Goal: Complete application form: Complete application form

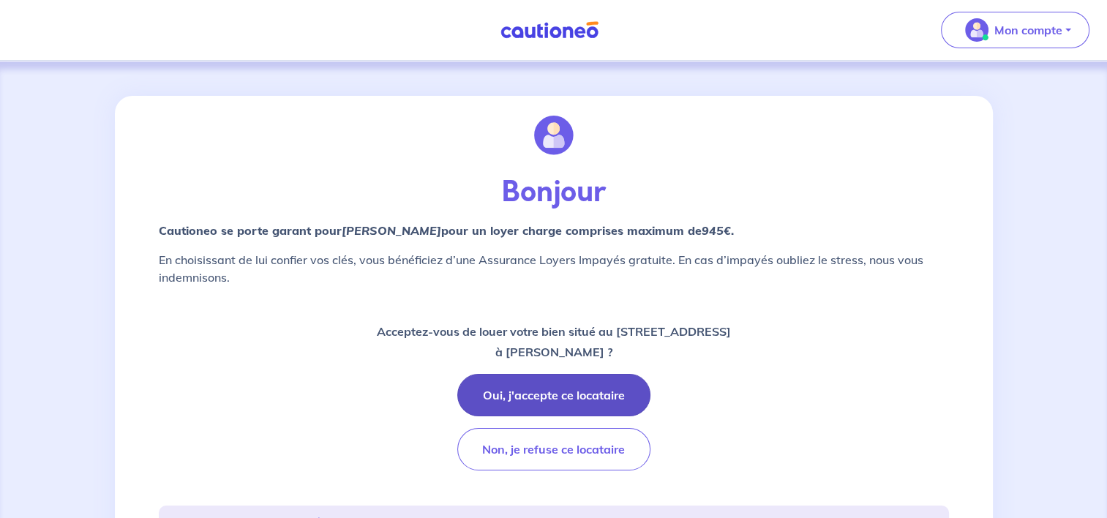
click at [583, 390] on button "Oui, j'accepte ce locataire" at bounding box center [553, 395] width 193 height 42
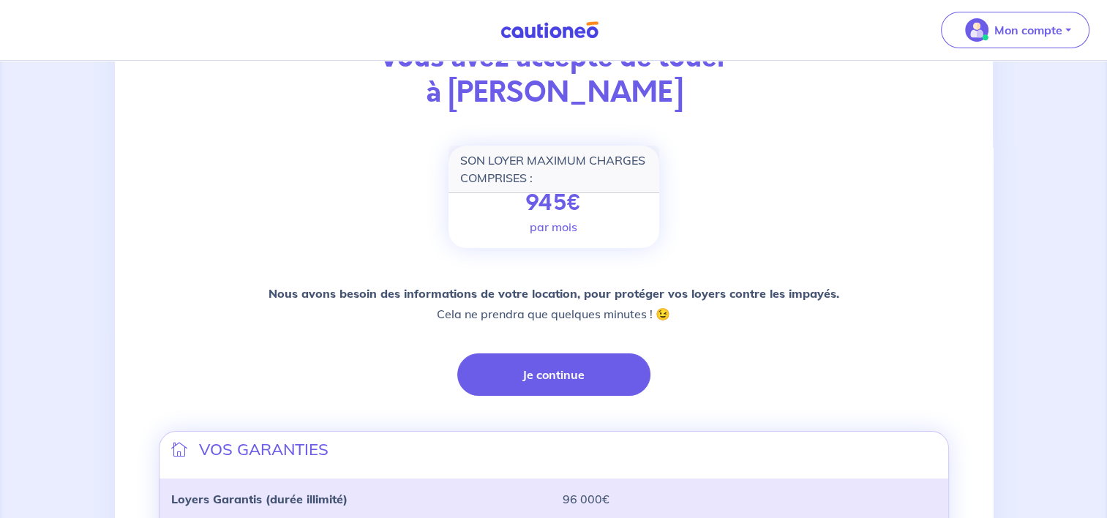
scroll to position [146, 0]
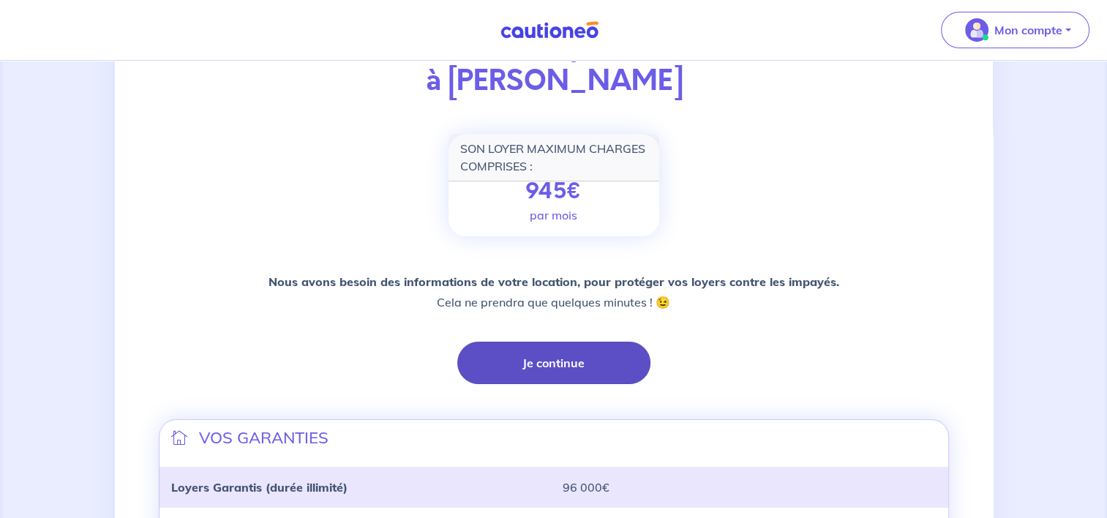
click at [521, 370] on button "Je continue" at bounding box center [553, 363] width 193 height 42
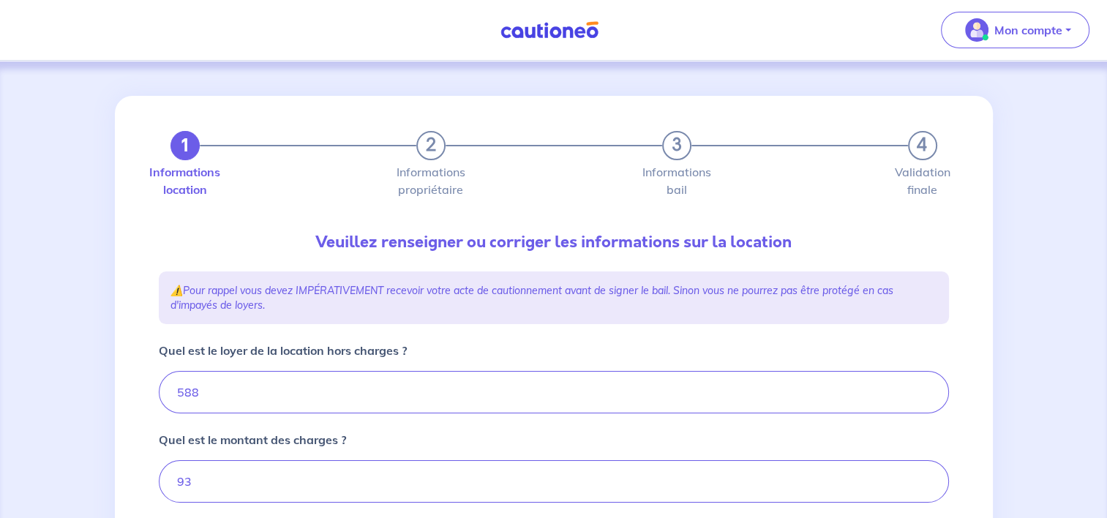
type input "681"
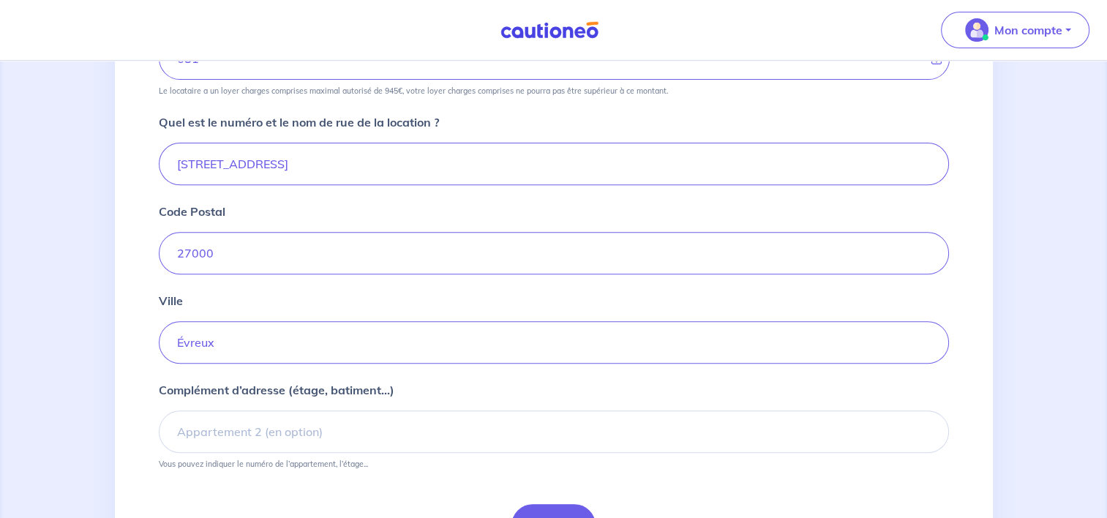
scroll to position [585, 0]
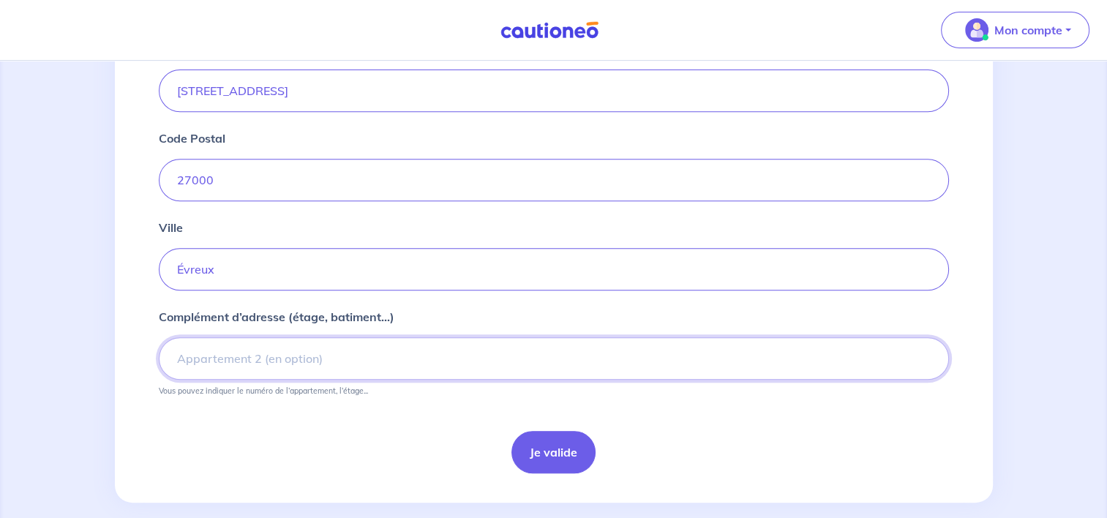
click at [279, 366] on input "Complément d’adresse (étage, batiment...)" at bounding box center [554, 358] width 790 height 42
drag, startPoint x: 495, startPoint y: 355, endPoint x: 415, endPoint y: 352, distance: 79.8
click at [415, 352] on input "Résidence LES LETTRES DE MON MOULIN - Bâtiment G" at bounding box center [554, 358] width 790 height 42
type input "Résidence LES LETTRES DE MON MOULIN"
drag, startPoint x: 537, startPoint y: 442, endPoint x: 487, endPoint y: 426, distance: 53.0
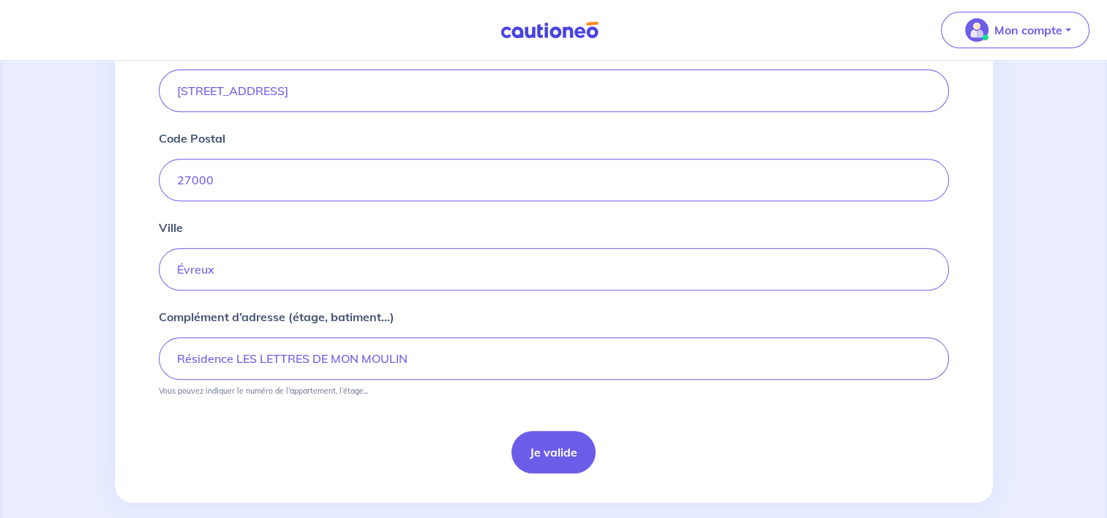
click at [539, 441] on button "Je valide" at bounding box center [553, 452] width 84 height 42
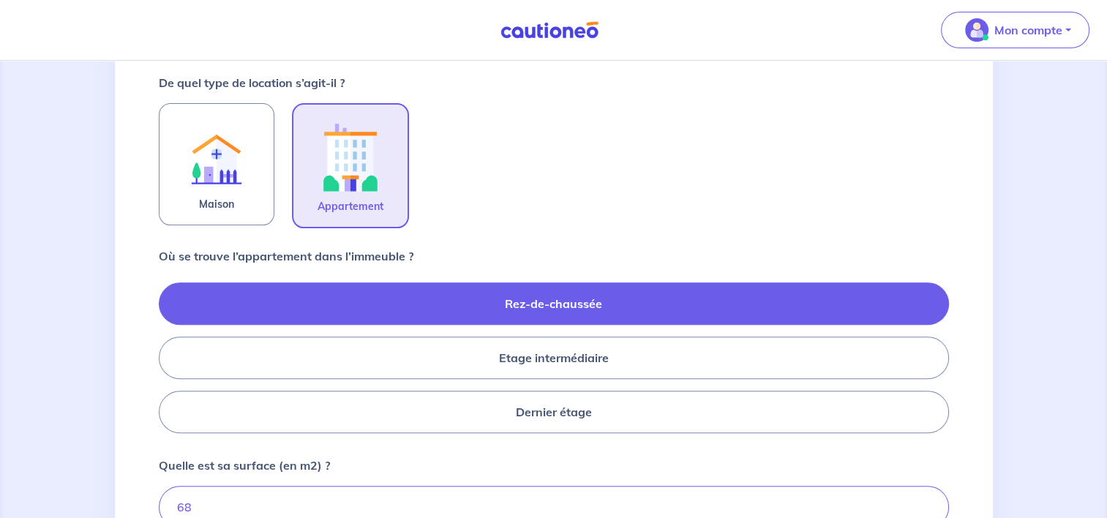
scroll to position [512, 0]
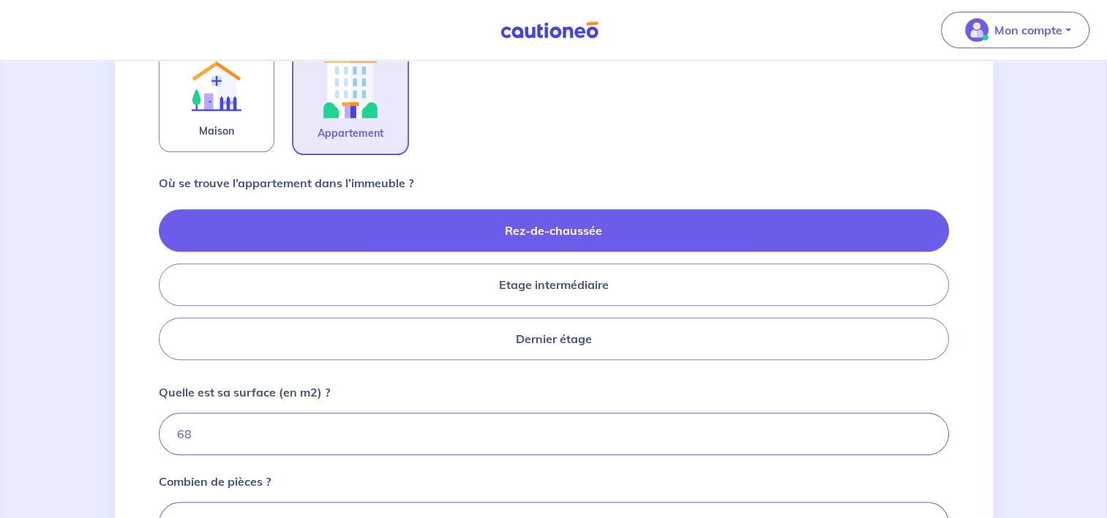
click at [563, 230] on label "Rez-de-chaussée" at bounding box center [554, 230] width 790 height 42
click at [168, 279] on input "Rez-de-chaussée" at bounding box center [164, 284] width 10 height 10
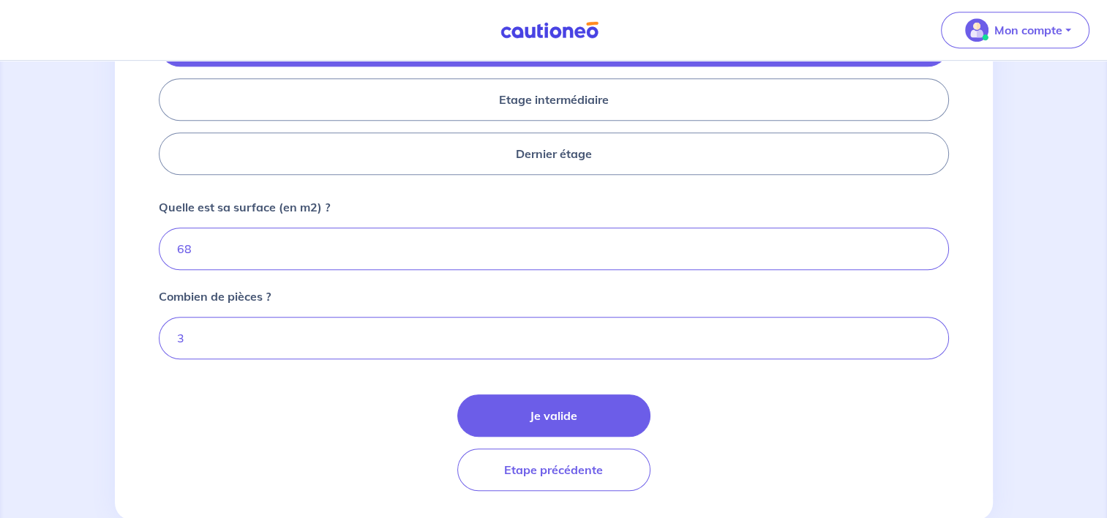
scroll to position [730, 0]
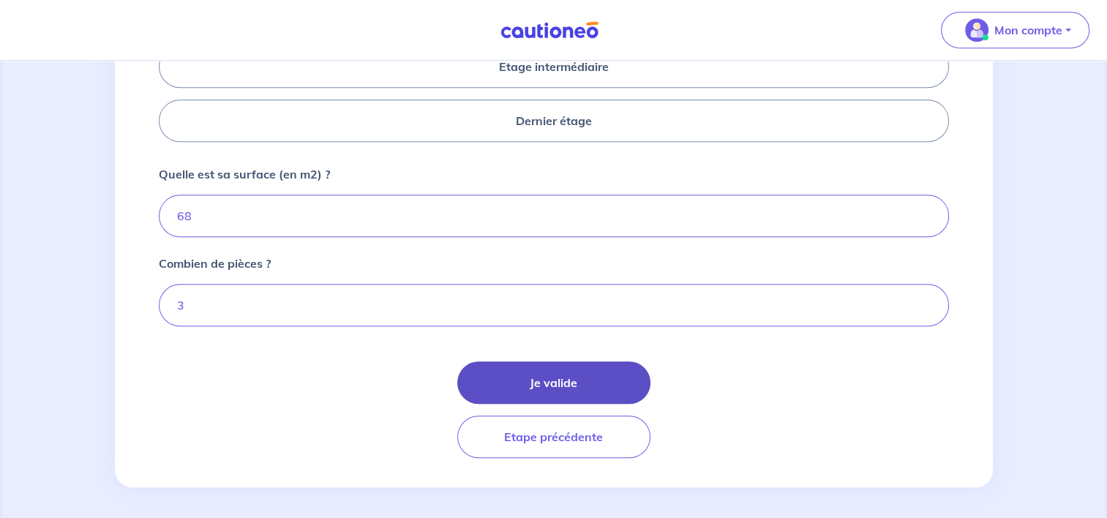
click at [590, 378] on button "Je valide" at bounding box center [553, 382] width 193 height 42
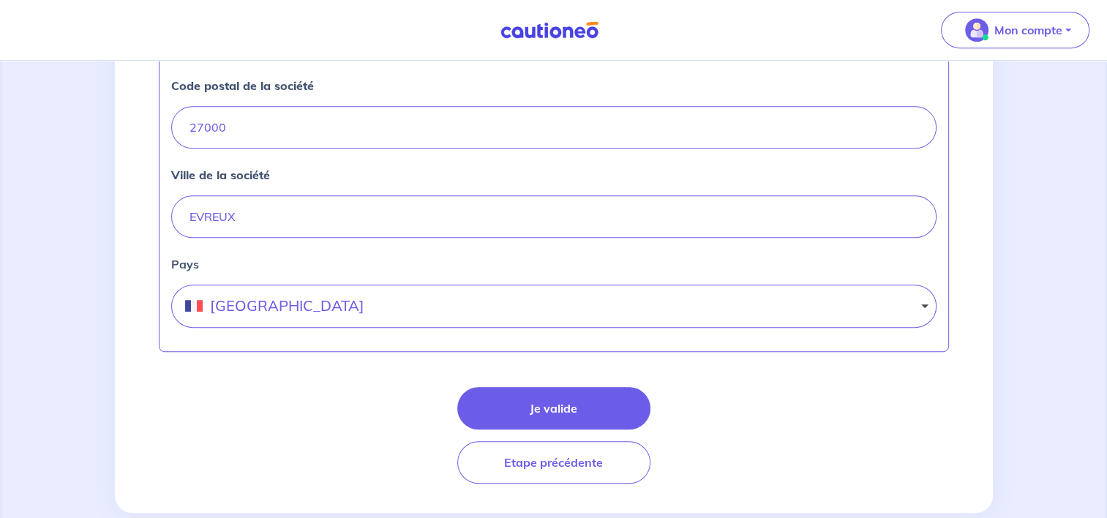
scroll to position [719, 0]
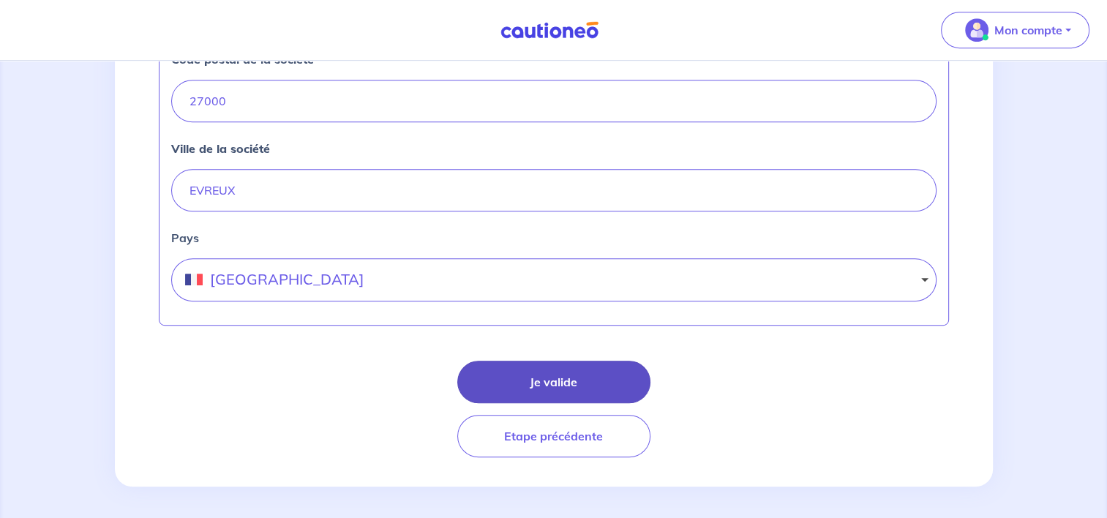
click at [503, 374] on button "Je valide" at bounding box center [553, 382] width 193 height 42
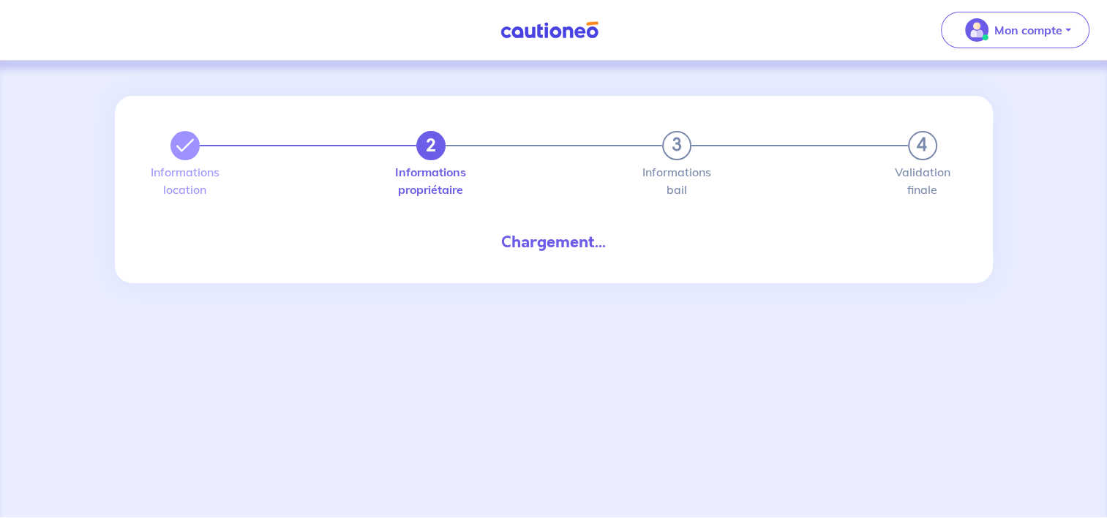
select select "FR"
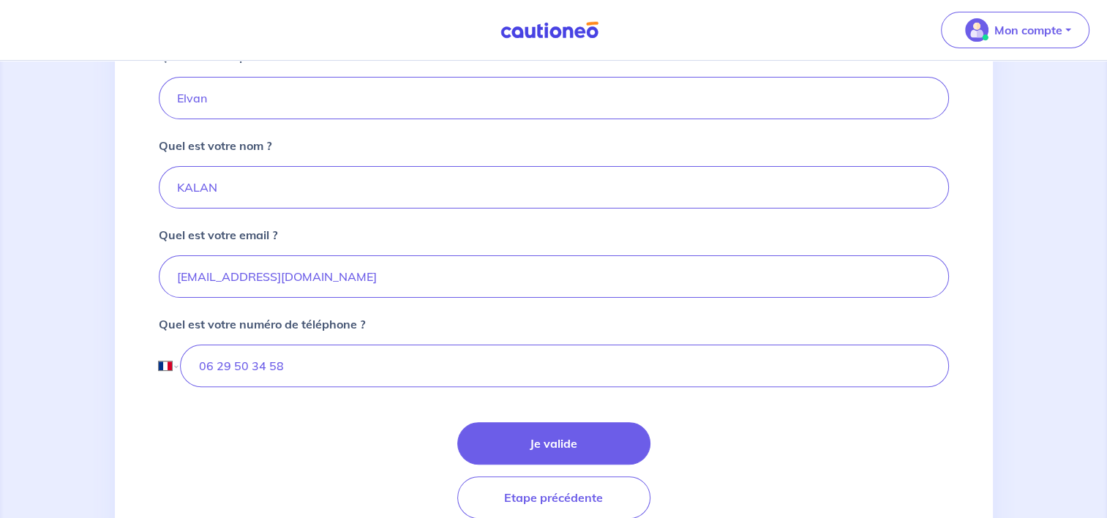
scroll to position [366, 0]
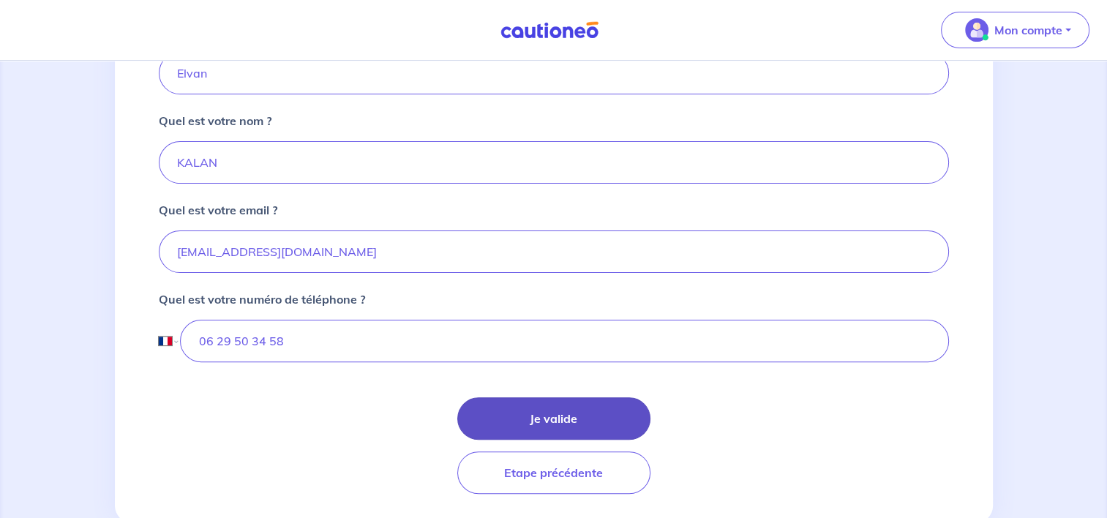
click at [515, 417] on button "Je valide" at bounding box center [553, 418] width 193 height 42
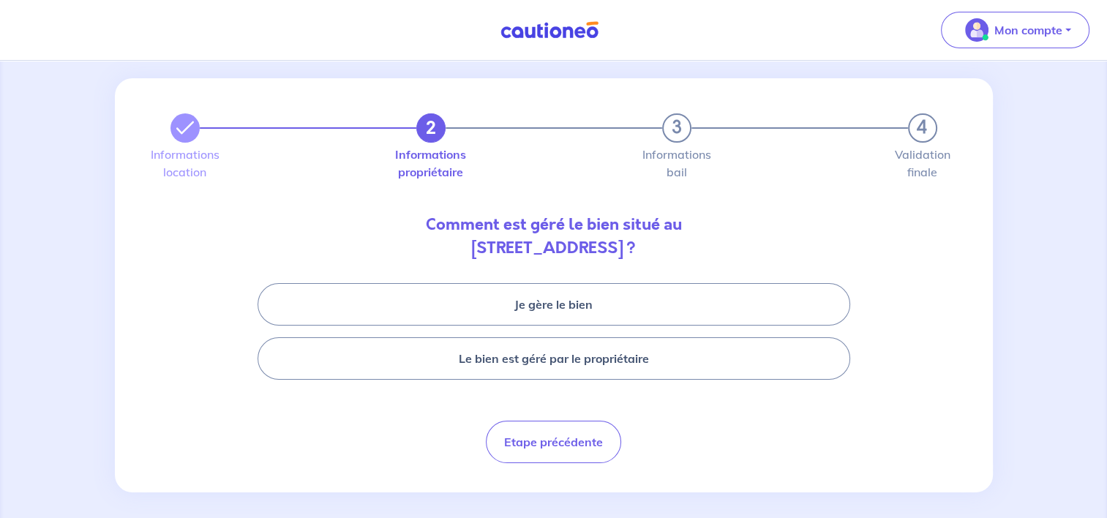
scroll to position [26, 0]
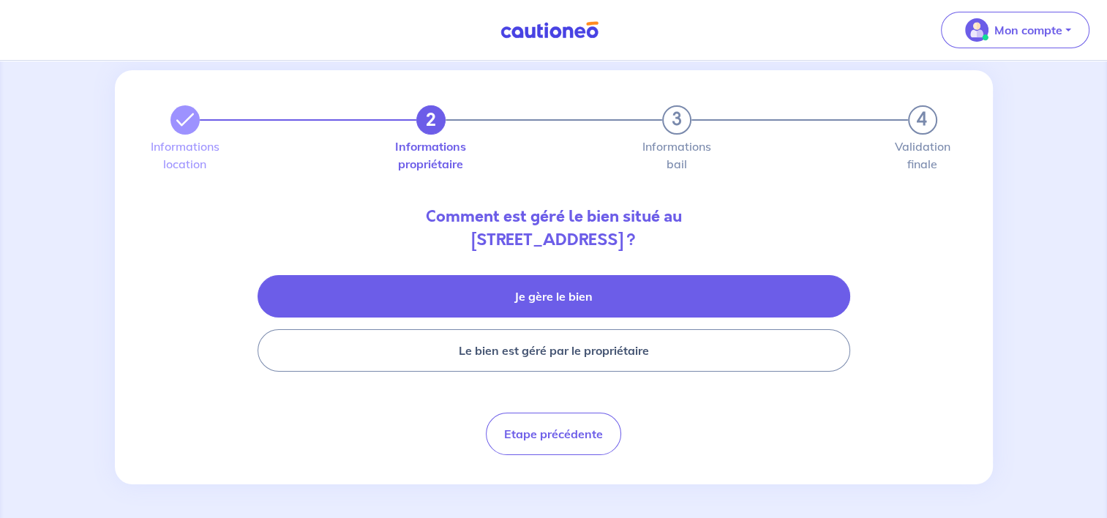
click at [493, 287] on button "Je gère le bien" at bounding box center [554, 296] width 593 height 42
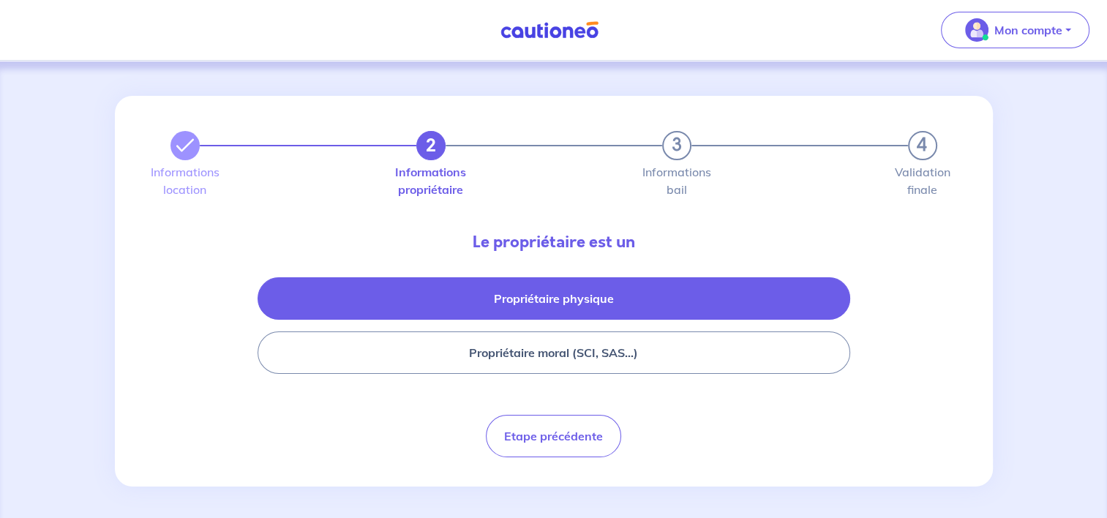
click at [509, 294] on button "Propriétaire physique" at bounding box center [554, 298] width 593 height 42
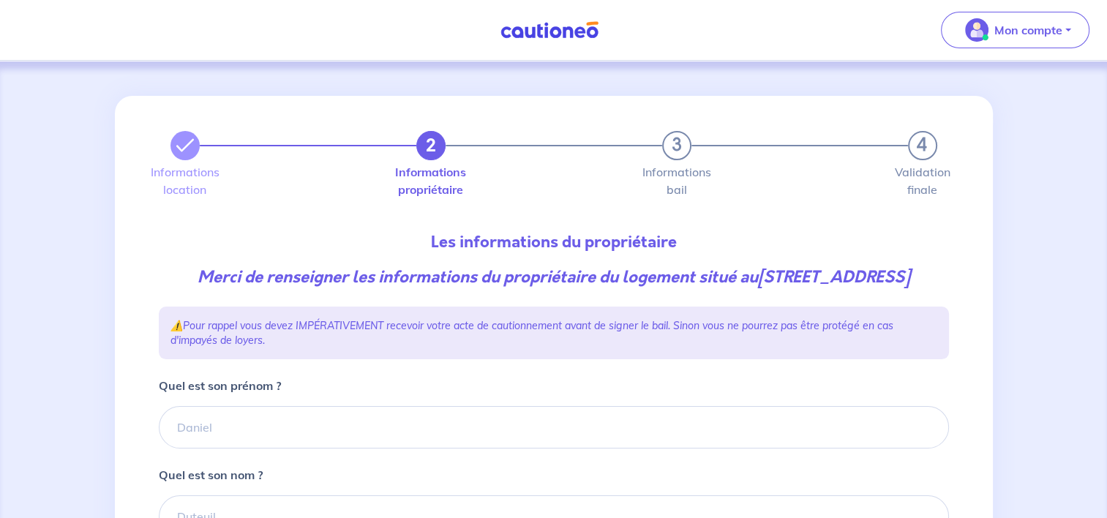
scroll to position [220, 0]
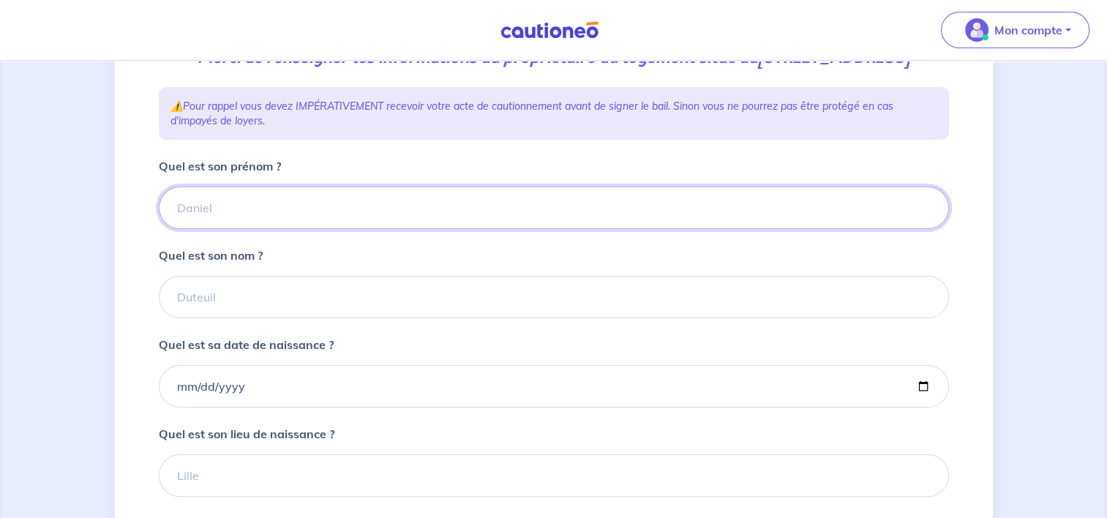
click at [232, 229] on input "Quel est son prénom ?" at bounding box center [554, 208] width 790 height 42
type input "Anais"
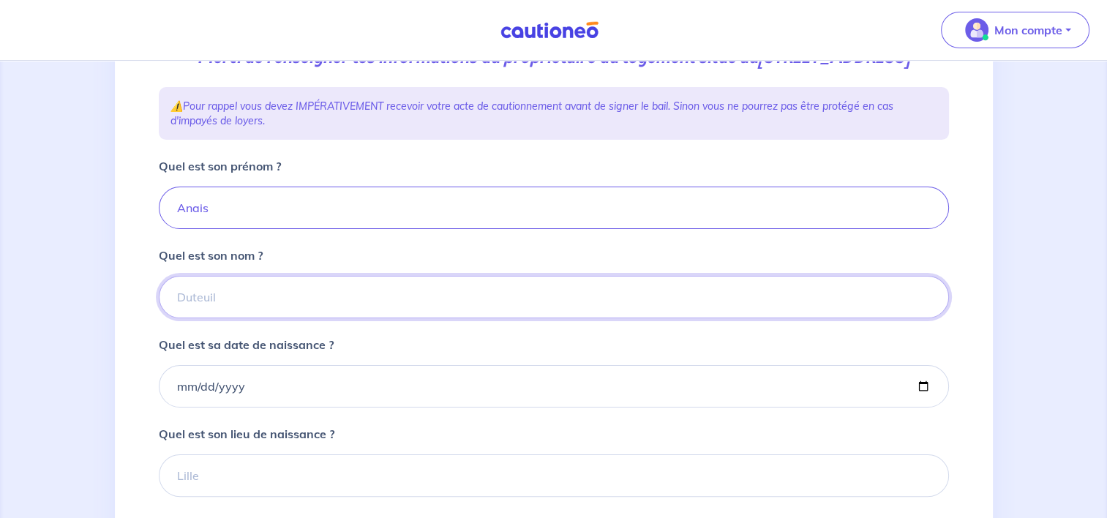
click at [241, 308] on input "Quel est son nom ?" at bounding box center [554, 297] width 790 height 42
type input "BOUILLEROT"
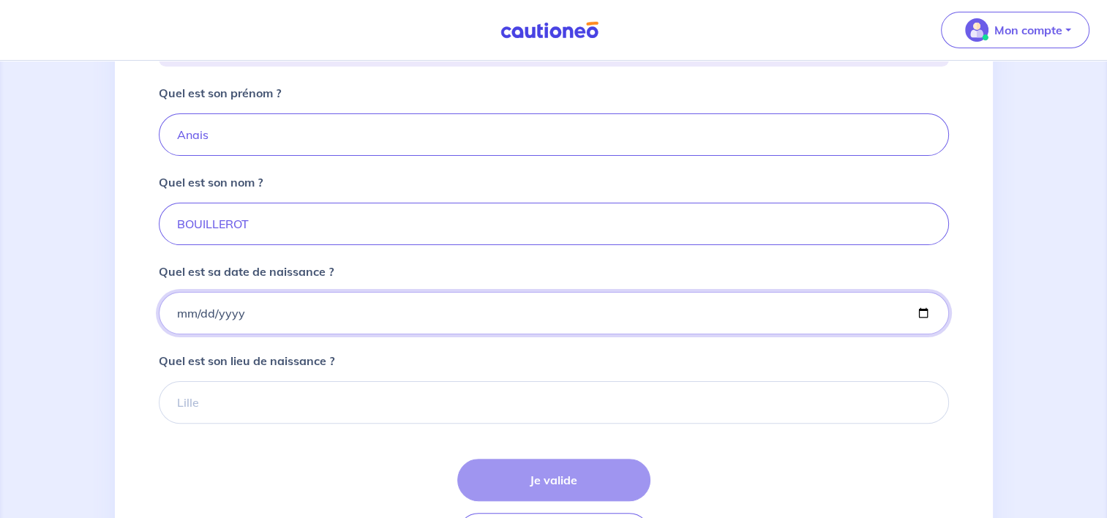
click at [238, 334] on input "Quel est sa date de naissance ?" at bounding box center [554, 313] width 790 height 42
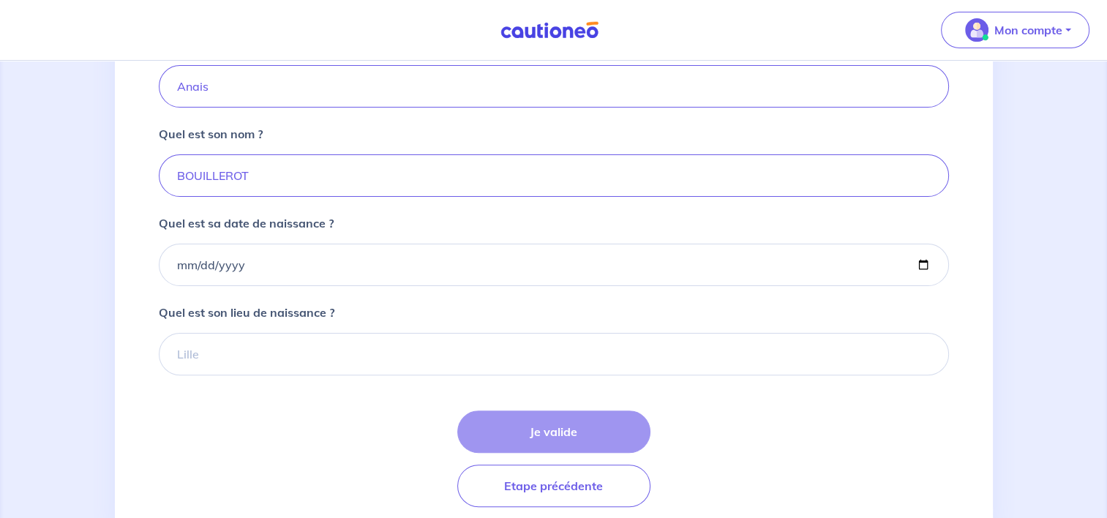
scroll to position [366, 0]
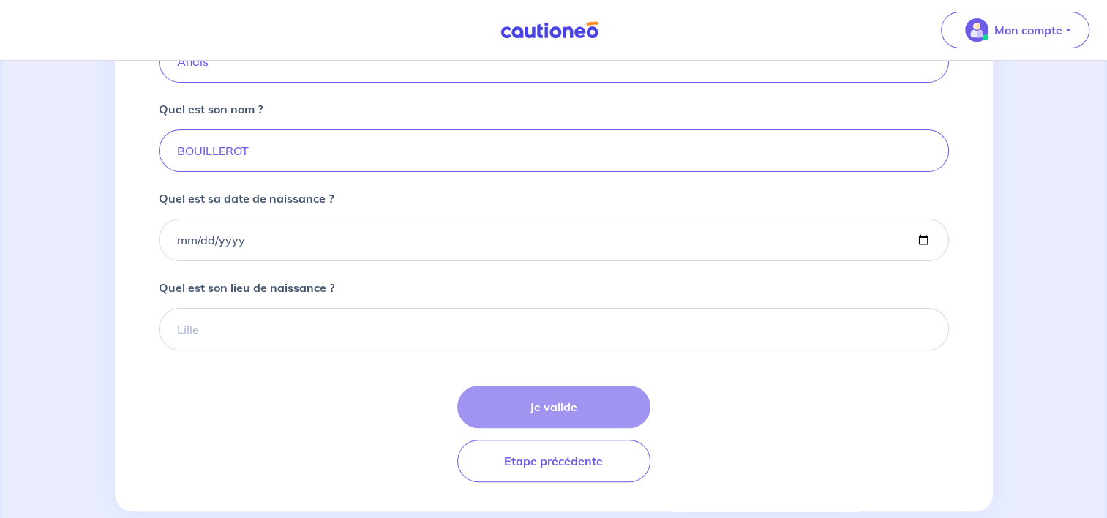
click at [252, 296] on p "Quel est son lieu de naissance ?" at bounding box center [247, 288] width 176 height 18
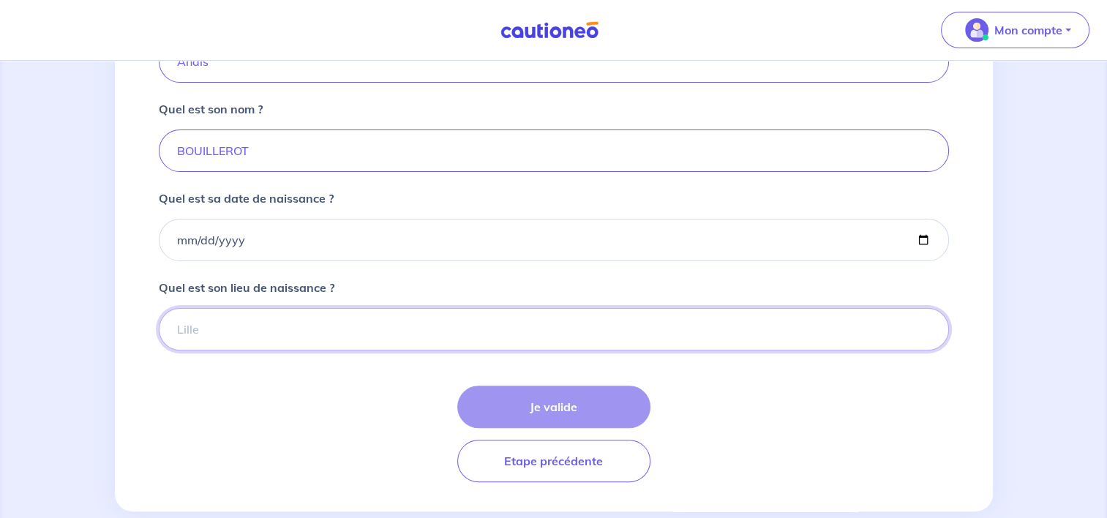
click at [252, 316] on input "Quel est son lieu de naissance ?" at bounding box center [554, 329] width 790 height 42
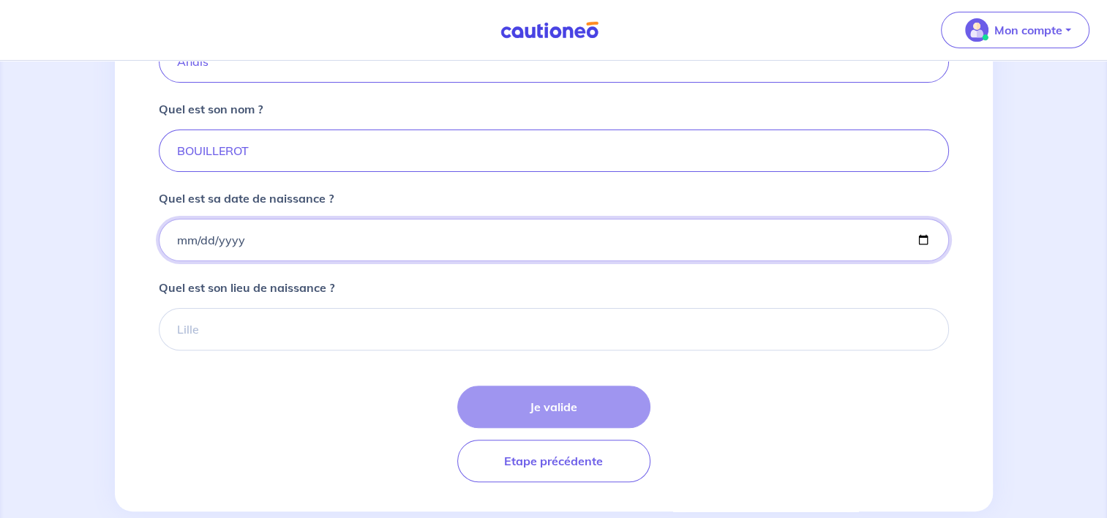
click at [249, 261] on input "Quel est sa date de naissance ?" at bounding box center [554, 240] width 790 height 42
type input "[DATE]"
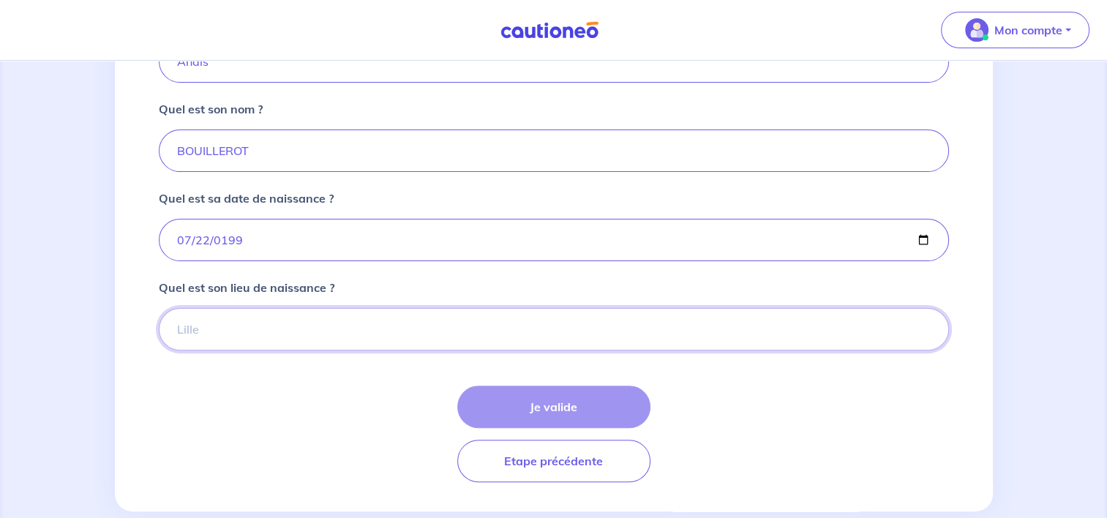
click at [272, 350] on input "Quel est son lieu de naissance ?" at bounding box center [554, 329] width 790 height 42
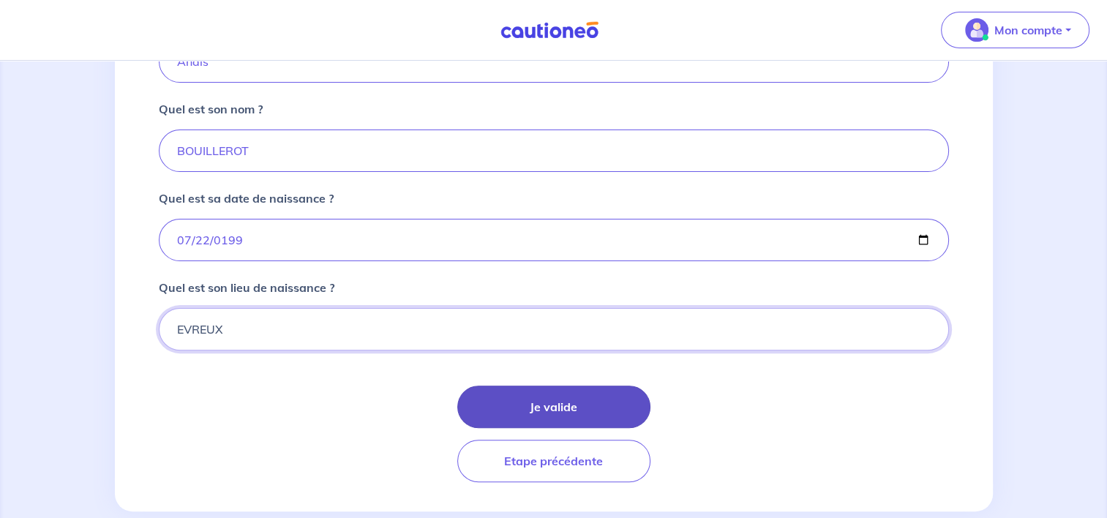
type input "EVREUX"
click at [509, 428] on button "Je valide" at bounding box center [553, 407] width 193 height 42
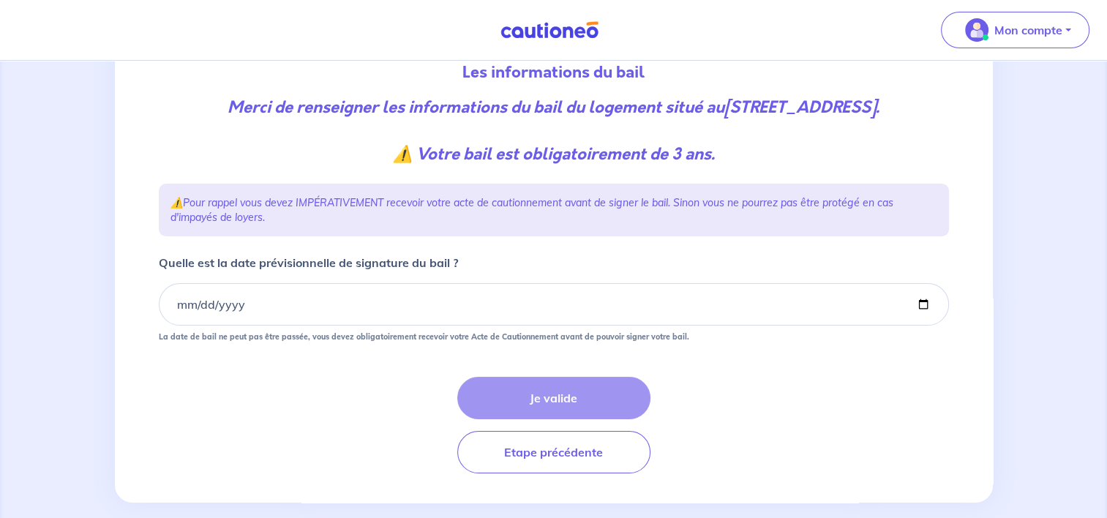
scroll to position [211, 0]
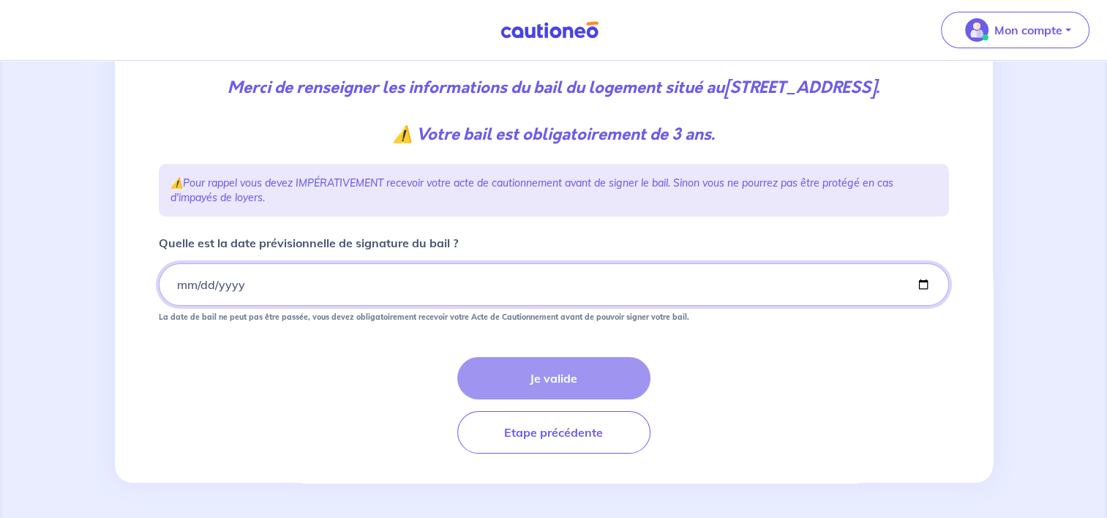
click at [182, 284] on input "Quelle est la date prévisionnelle de signature du bail ?" at bounding box center [554, 284] width 790 height 42
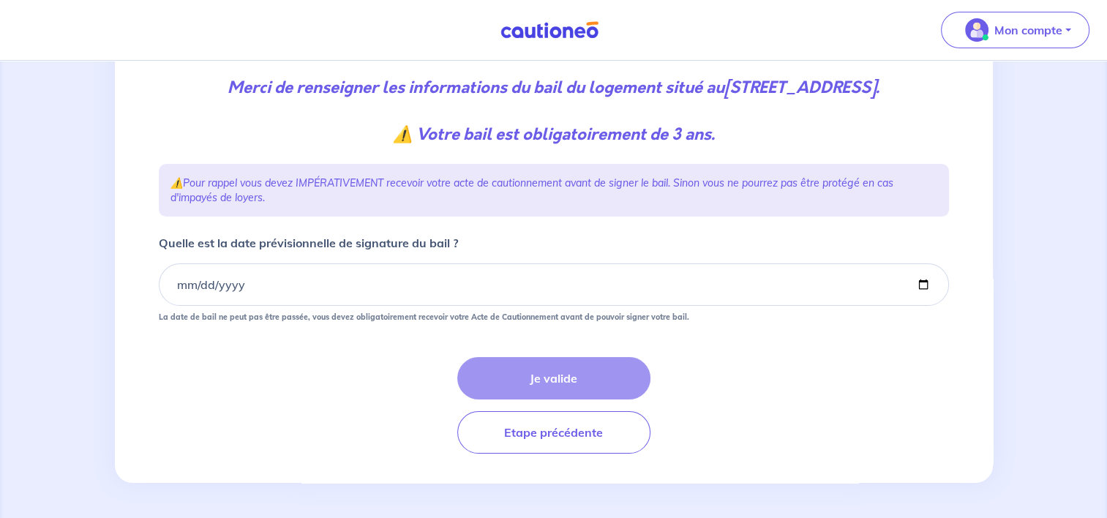
click at [126, 279] on div "3 4 Informations location Informations propriétaire Informations bail Validatio…" at bounding box center [554, 194] width 878 height 577
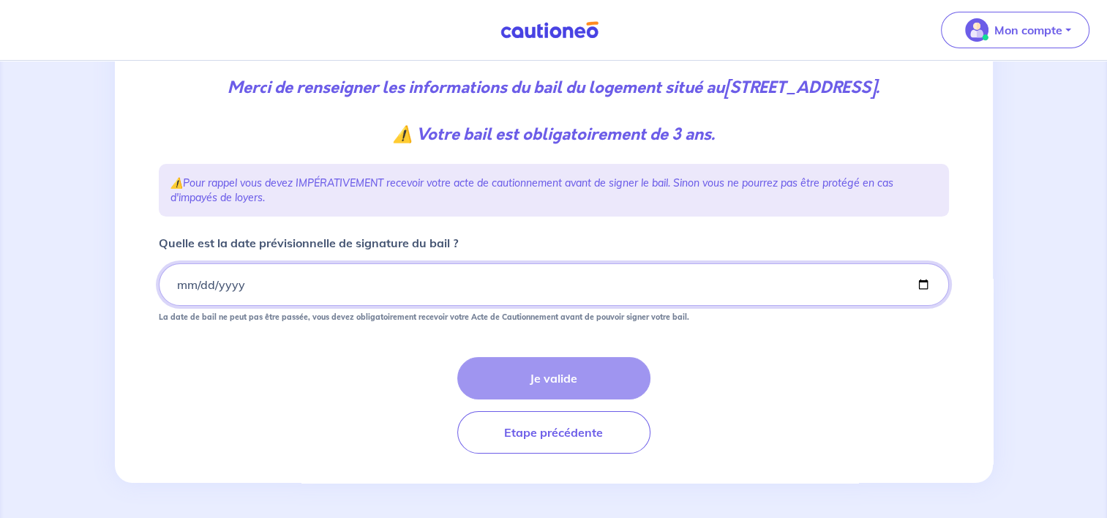
click at [179, 281] on input "Quelle est la date prévisionnelle de signature du bail ?" at bounding box center [554, 284] width 790 height 42
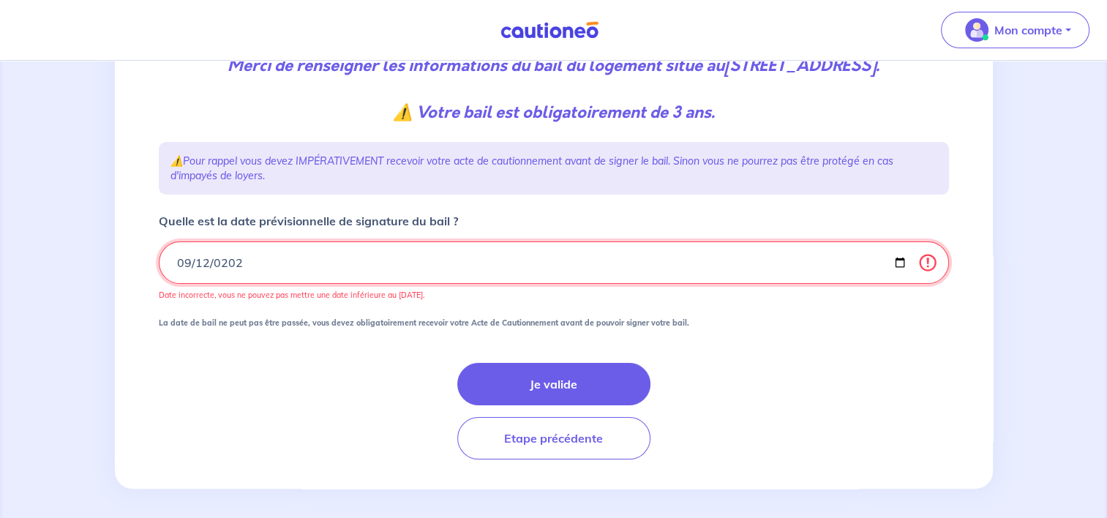
type input "[DATE]"
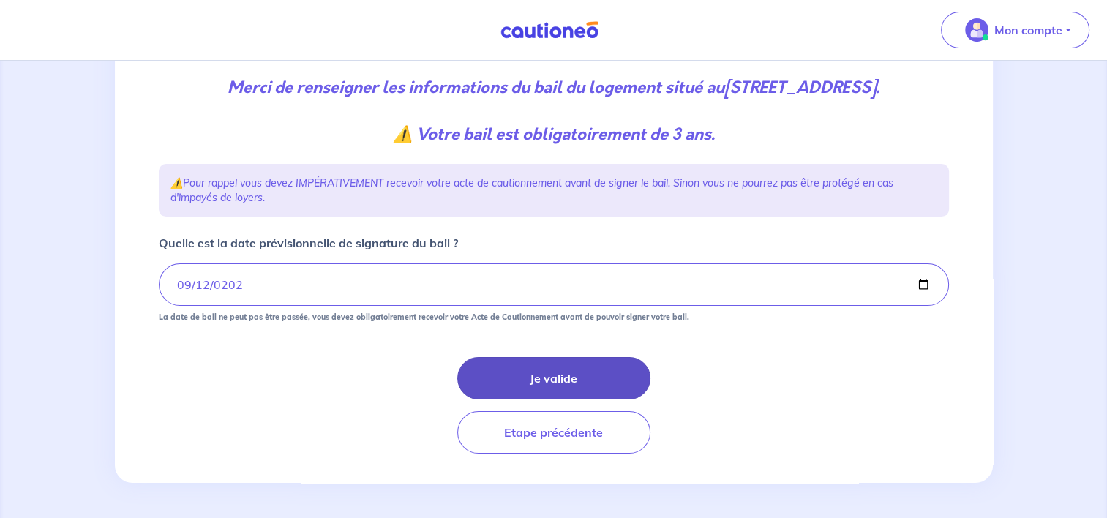
click at [472, 370] on button "Je valide" at bounding box center [553, 378] width 193 height 42
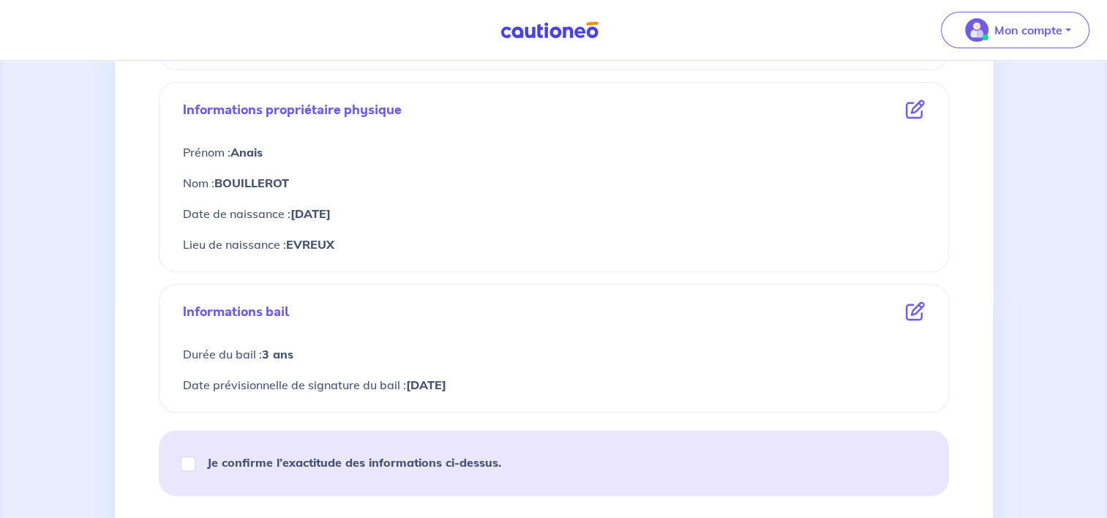
scroll to position [585, 0]
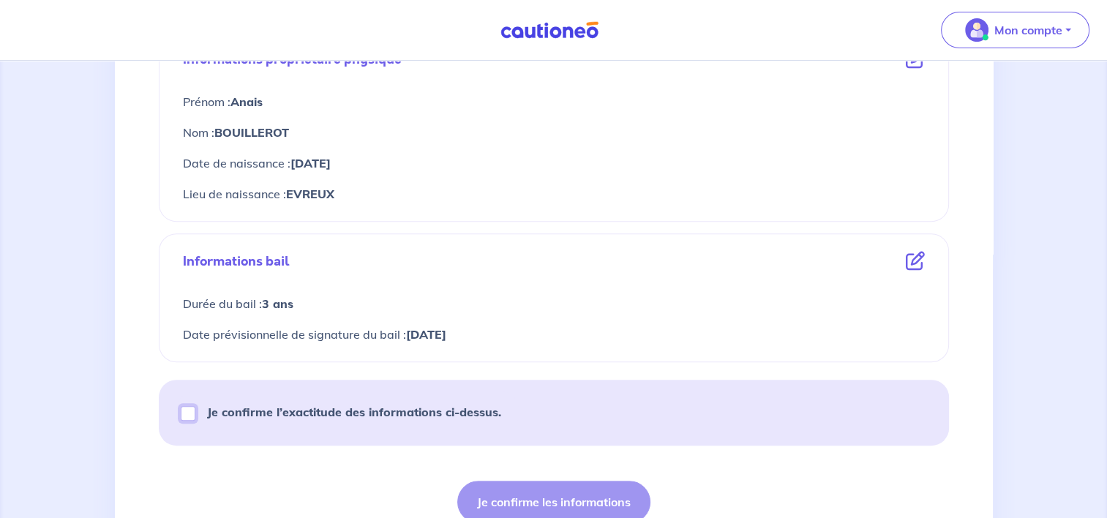
click at [190, 413] on input "Je confirme l’exactitude des informations ci-dessus." at bounding box center [188, 413] width 15 height 15
checkbox input "true"
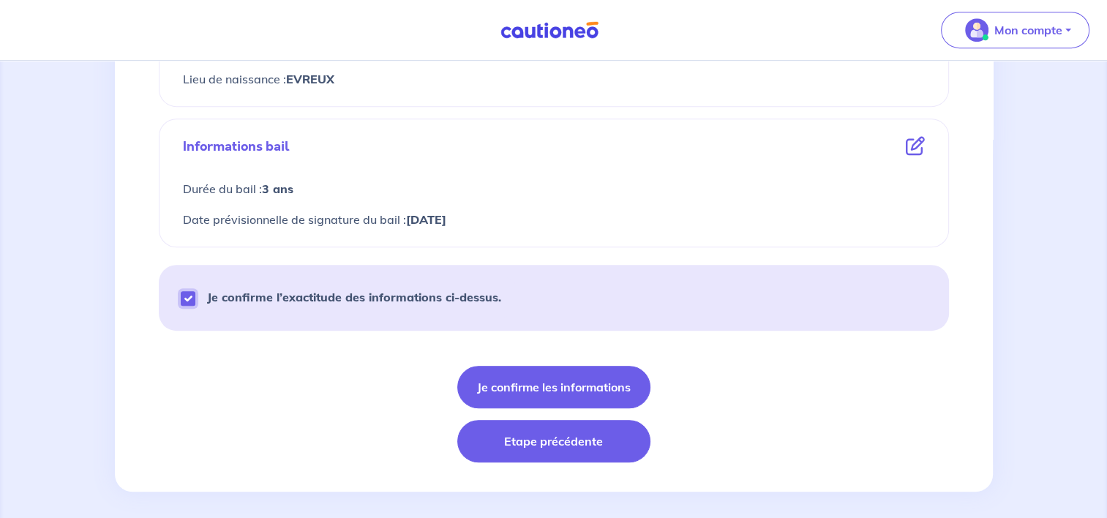
scroll to position [707, 0]
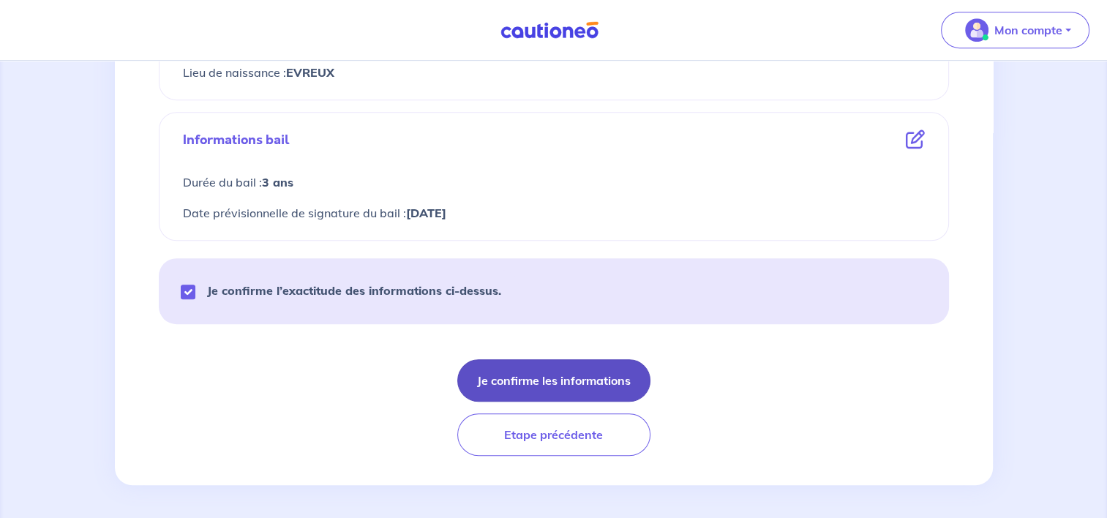
click at [567, 376] on button "Je confirme les informations" at bounding box center [553, 380] width 193 height 42
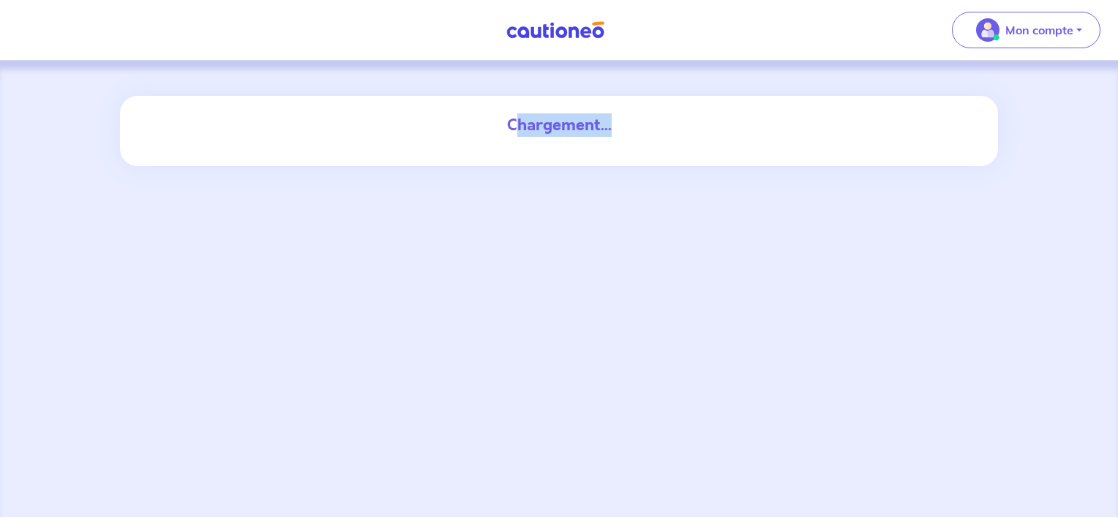
drag, startPoint x: 513, startPoint y: 124, endPoint x: 651, endPoint y: 123, distance: 138.3
click at [651, 123] on div "Chargement..." at bounding box center [559, 124] width 790 height 23
drag, startPoint x: 651, startPoint y: 123, endPoint x: 562, endPoint y: 114, distance: 89.7
click at [562, 114] on div "Chargement..." at bounding box center [559, 124] width 790 height 23
click at [623, 128] on div "Chargement..." at bounding box center [559, 124] width 790 height 23
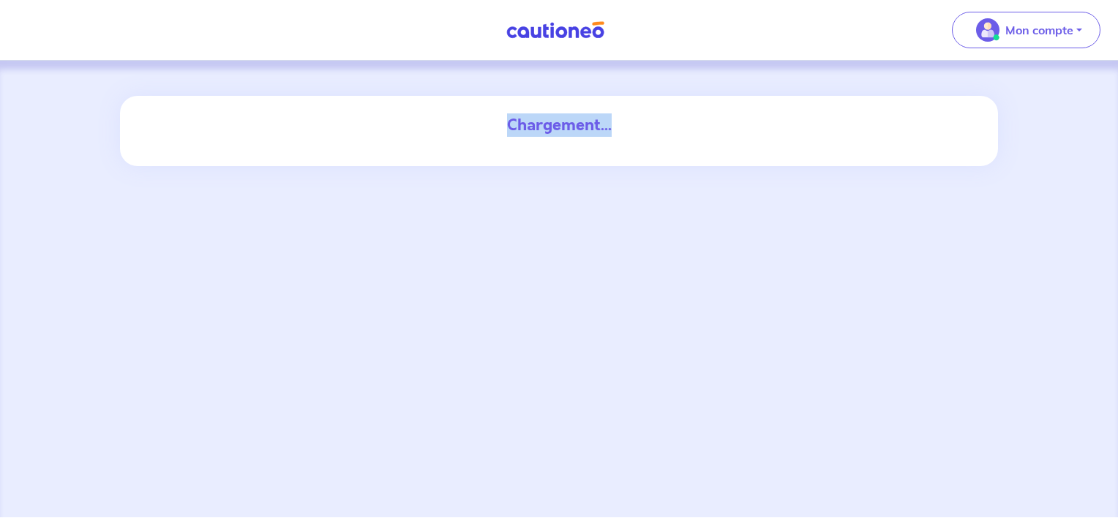
drag, startPoint x: 629, startPoint y: 127, endPoint x: 479, endPoint y: 127, distance: 149.3
click at [479, 127] on div "Chargement..." at bounding box center [559, 124] width 790 height 23
drag, startPoint x: 479, startPoint y: 127, endPoint x: 522, endPoint y: 121, distance: 43.5
click at [522, 121] on div "Chargement..." at bounding box center [559, 124] width 790 height 23
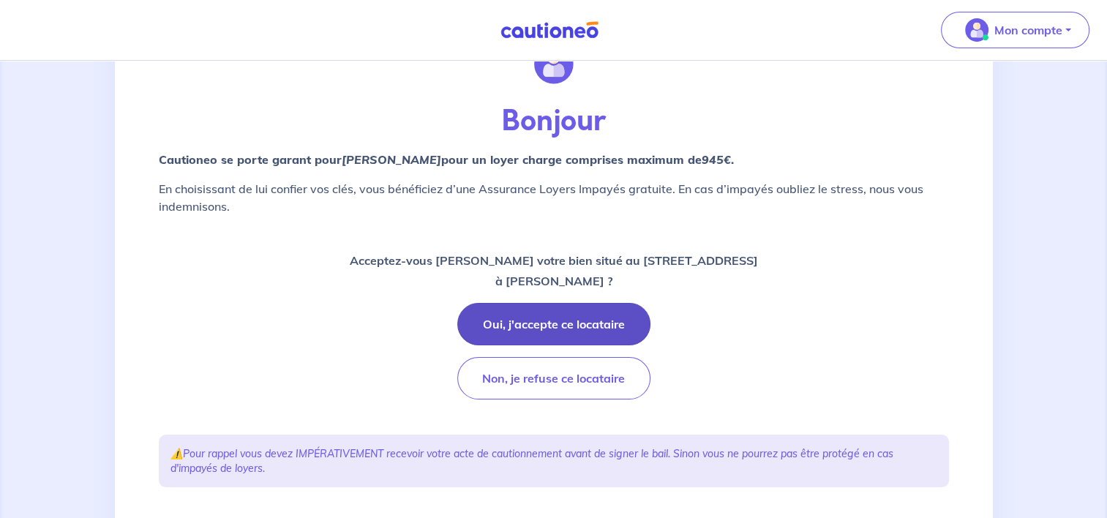
scroll to position [220, 0]
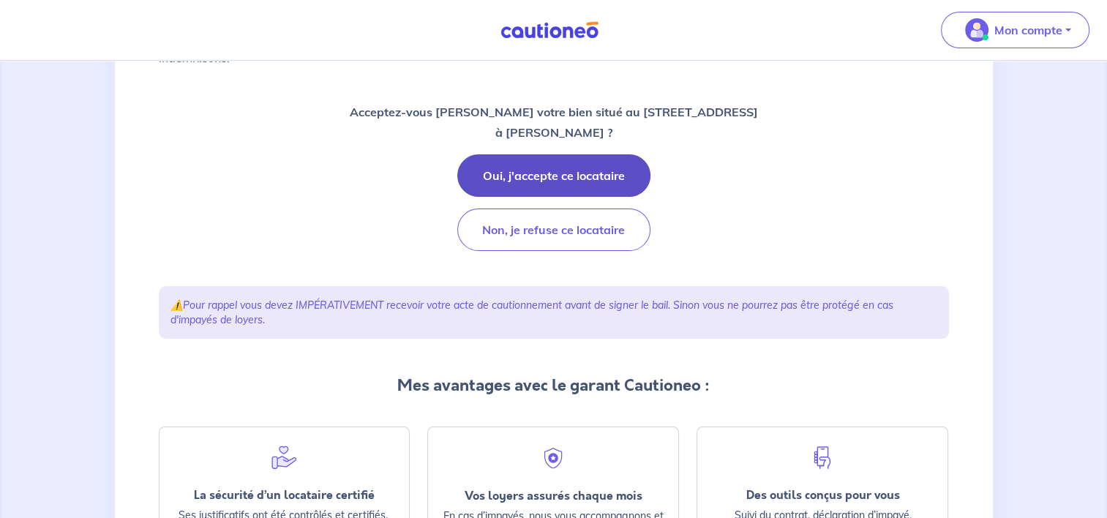
click at [564, 176] on button "Oui, j'accepte ce locataire" at bounding box center [553, 175] width 193 height 42
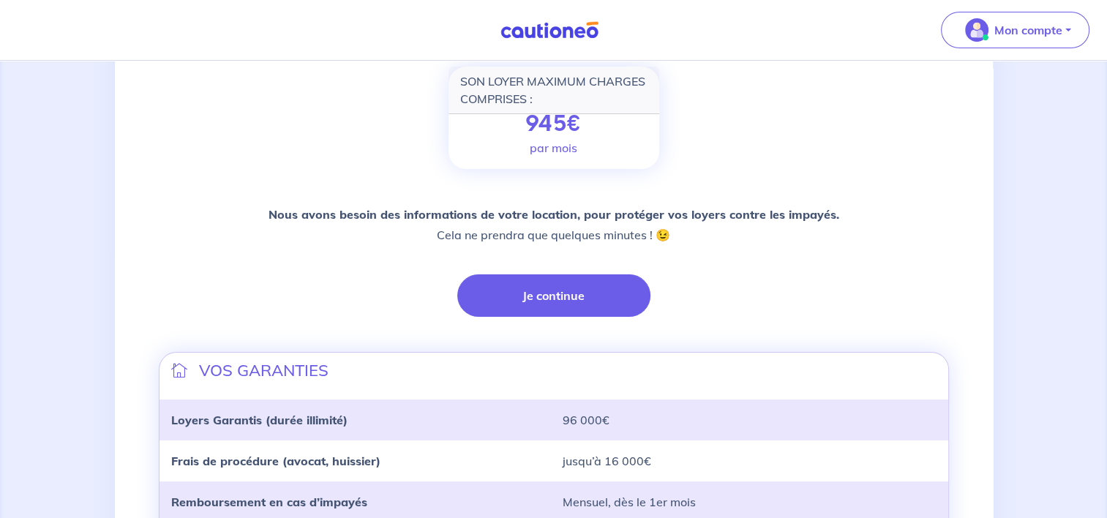
scroll to position [220, 0]
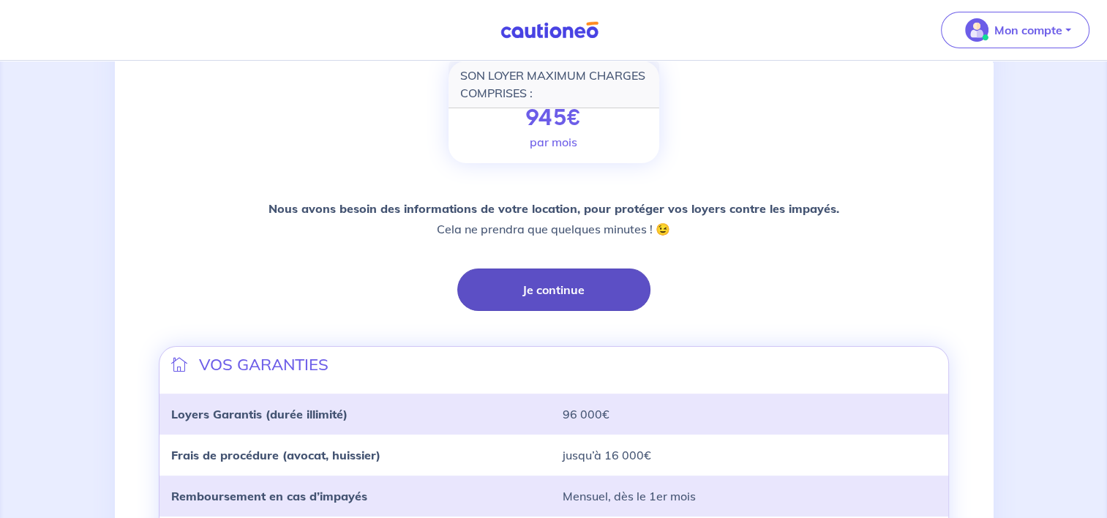
click at [591, 292] on button "Je continue" at bounding box center [553, 290] width 193 height 42
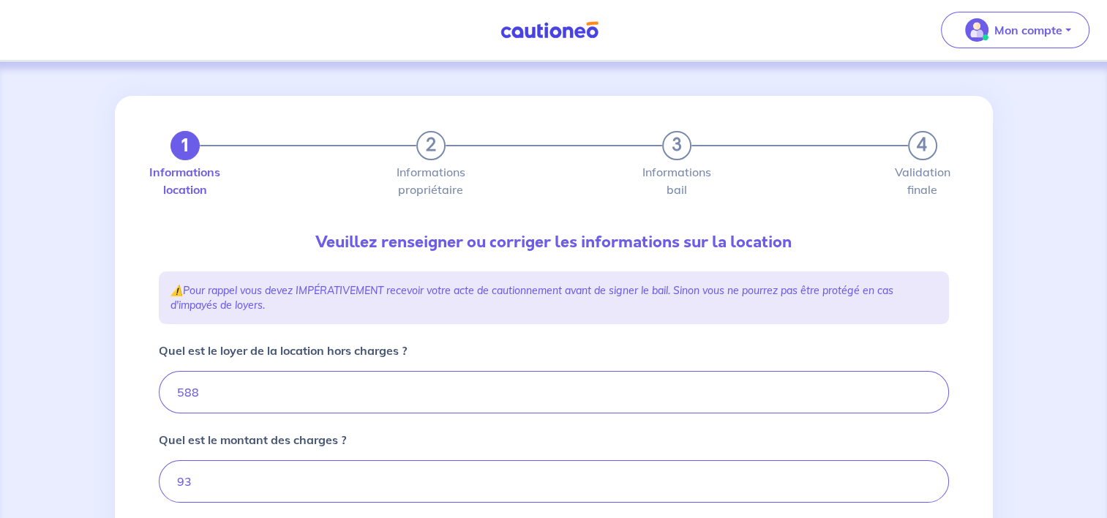
type input "681"
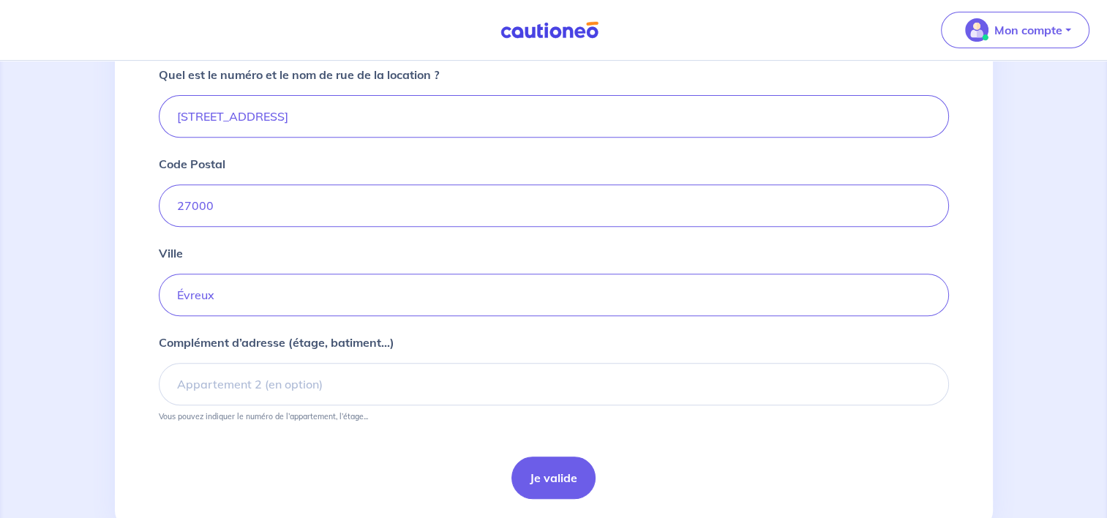
scroll to position [585, 0]
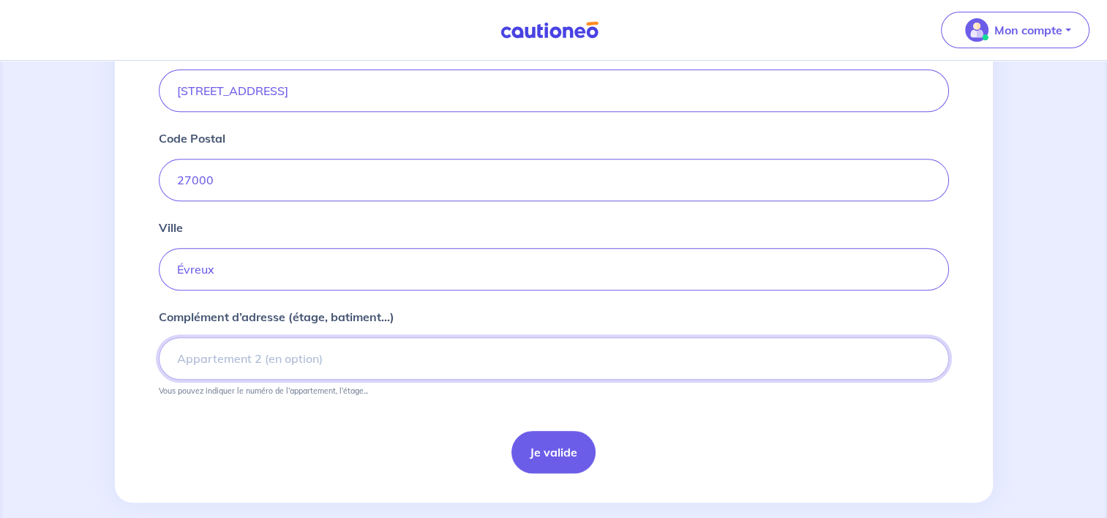
click at [241, 363] on input "Complément d’adresse (étage, batiment...)" at bounding box center [554, 358] width 790 height 42
type input "Résidence LES LETTRES DE MON MOULIN"
click at [547, 463] on button "Je valide" at bounding box center [553, 452] width 84 height 42
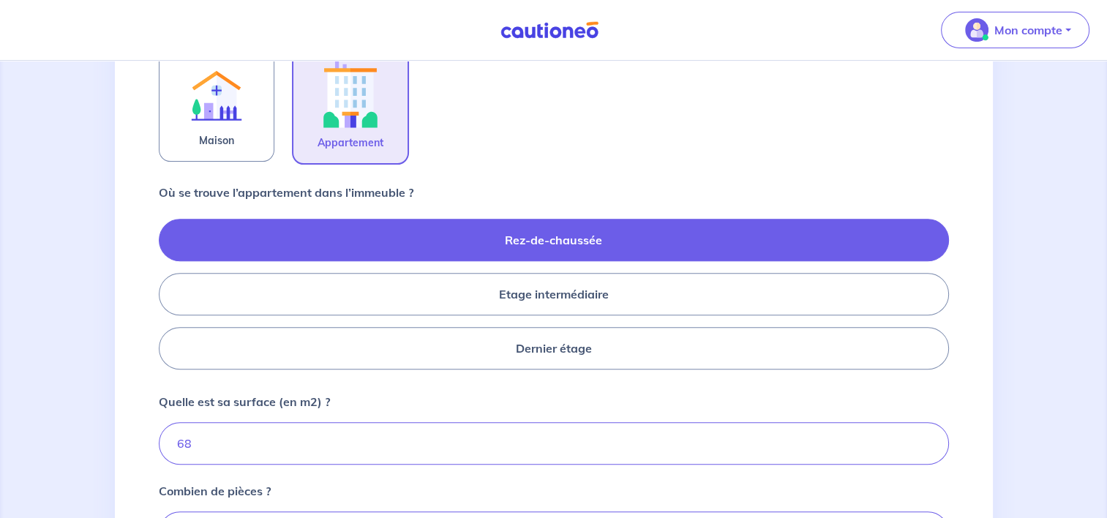
scroll to position [512, 0]
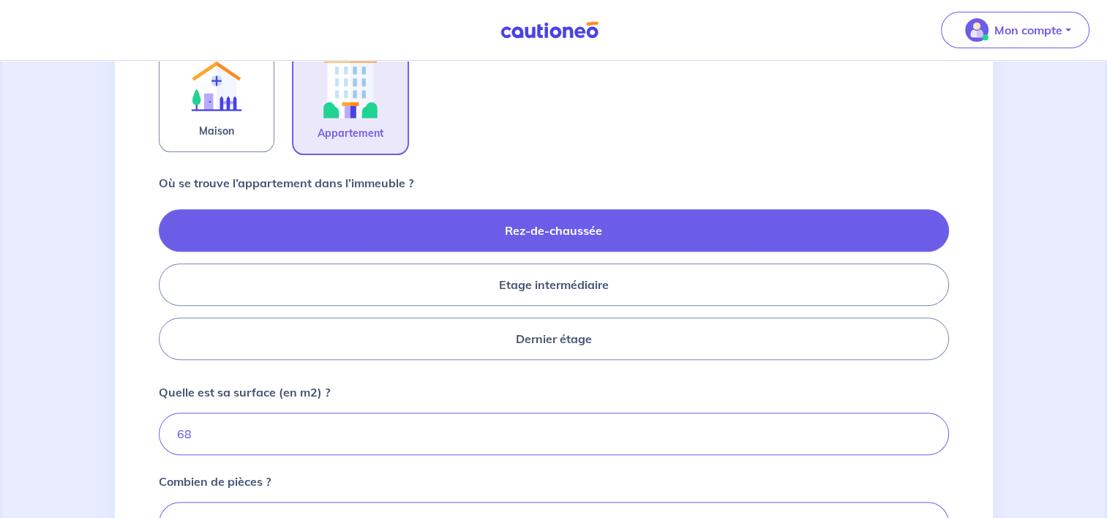
click at [527, 237] on label "Rez-de-chaussée" at bounding box center [554, 230] width 790 height 42
click at [168, 279] on input "Rez-de-chaussée" at bounding box center [164, 284] width 10 height 10
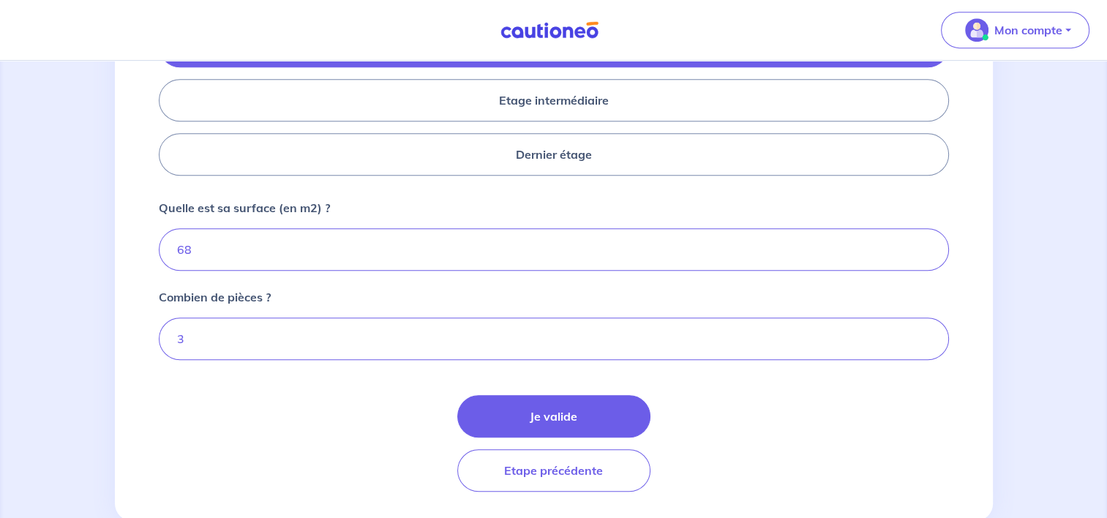
scroll to position [730, 0]
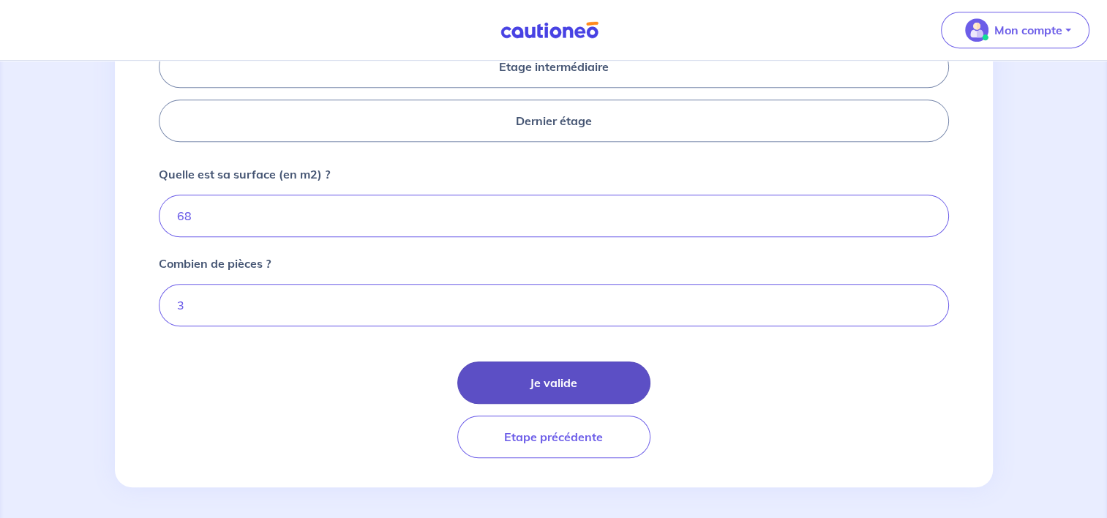
click at [574, 371] on button "Je valide" at bounding box center [553, 382] width 193 height 42
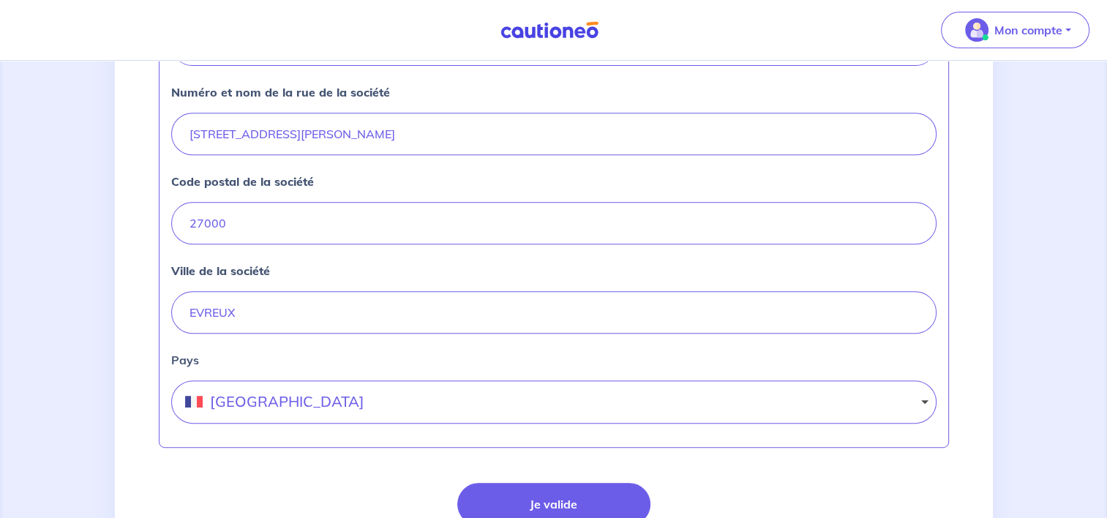
scroll to position [719, 0]
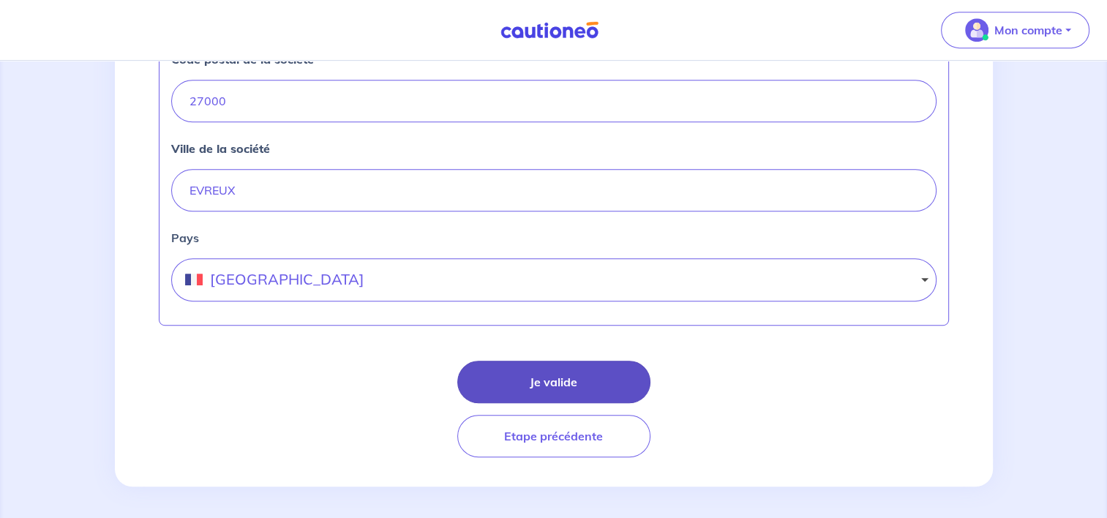
click at [536, 380] on button "Je valide" at bounding box center [553, 382] width 193 height 42
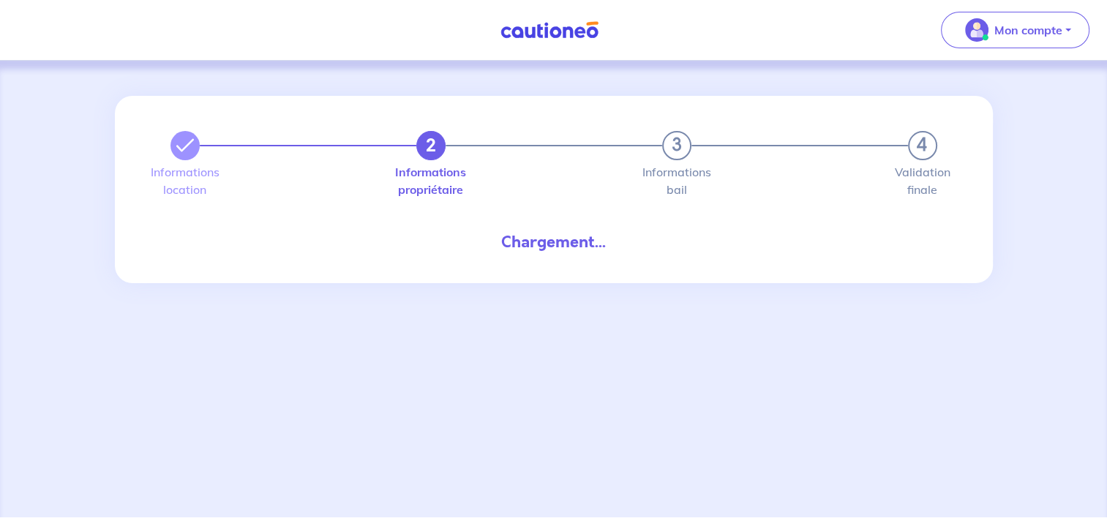
select select "FR"
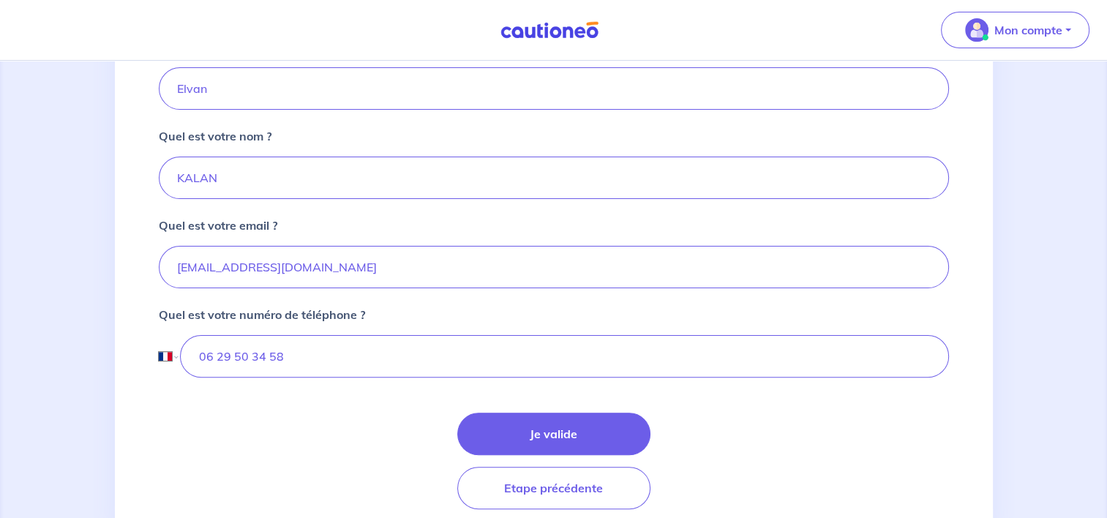
scroll to position [366, 0]
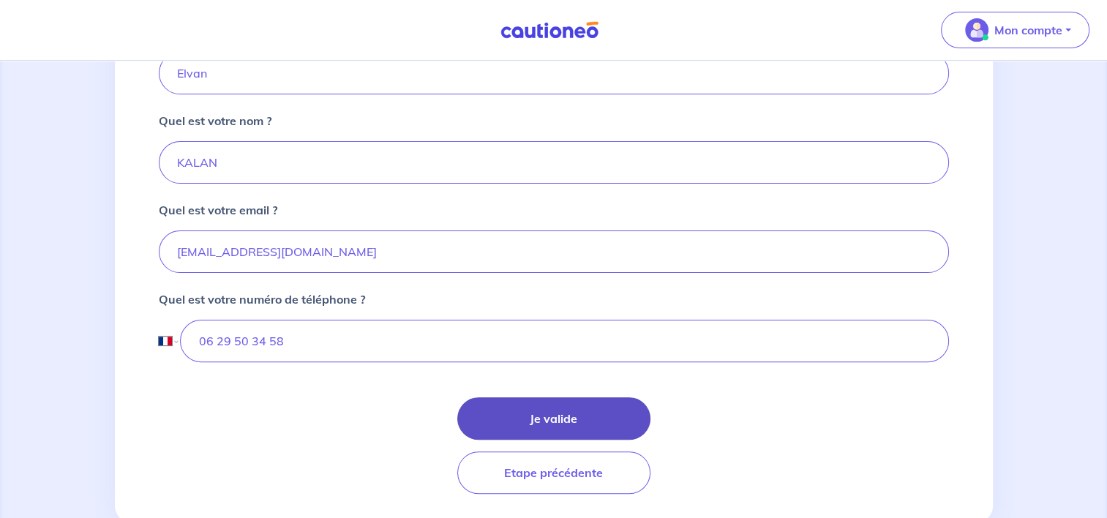
click at [571, 420] on button "Je valide" at bounding box center [553, 418] width 193 height 42
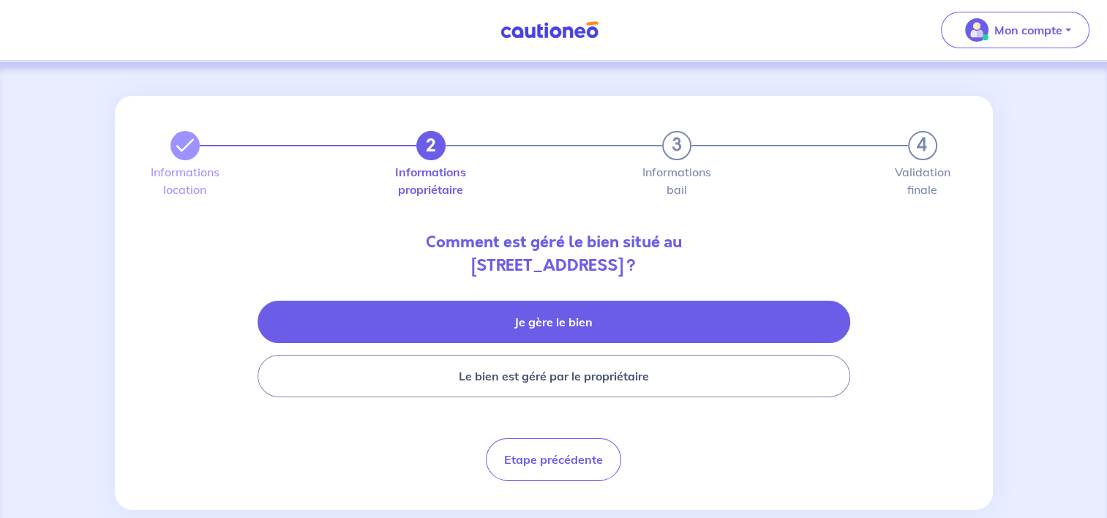
click at [519, 322] on button "Je gère le bien" at bounding box center [554, 322] width 593 height 42
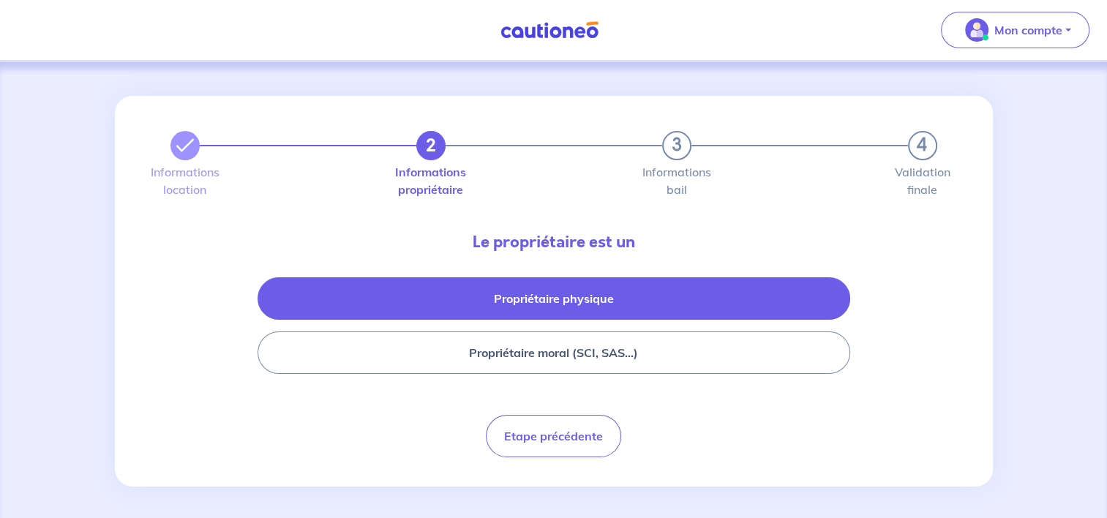
click at [525, 310] on button "Propriétaire physique" at bounding box center [554, 298] width 593 height 42
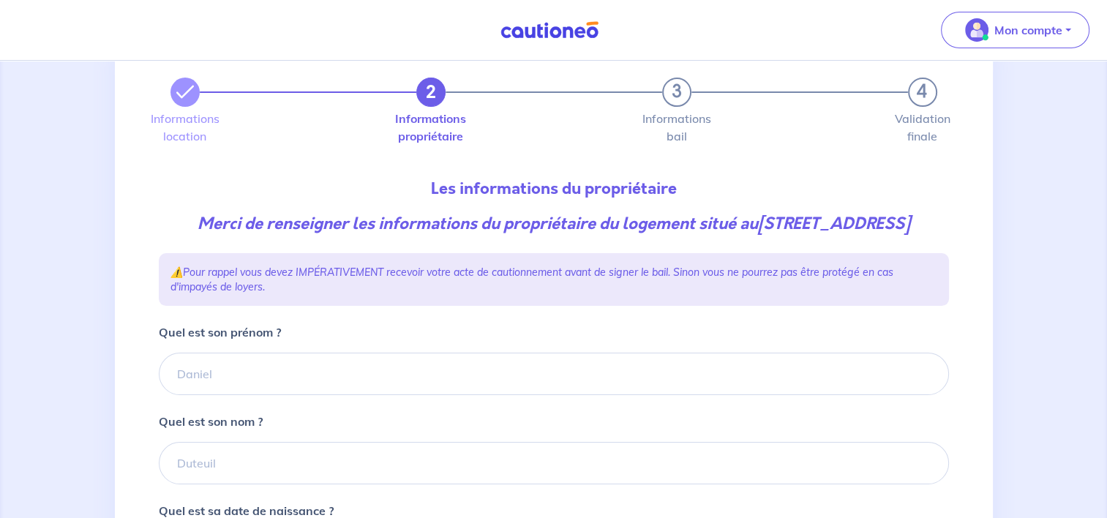
scroll to position [220, 0]
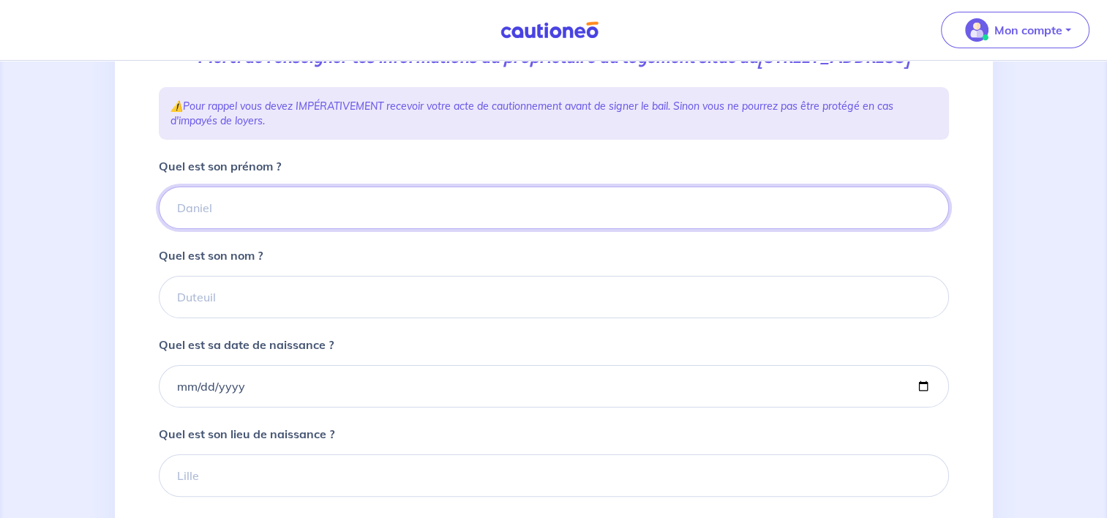
click at [196, 228] on input "Quel est son prénom ?" at bounding box center [554, 208] width 790 height 42
type input "Anais"
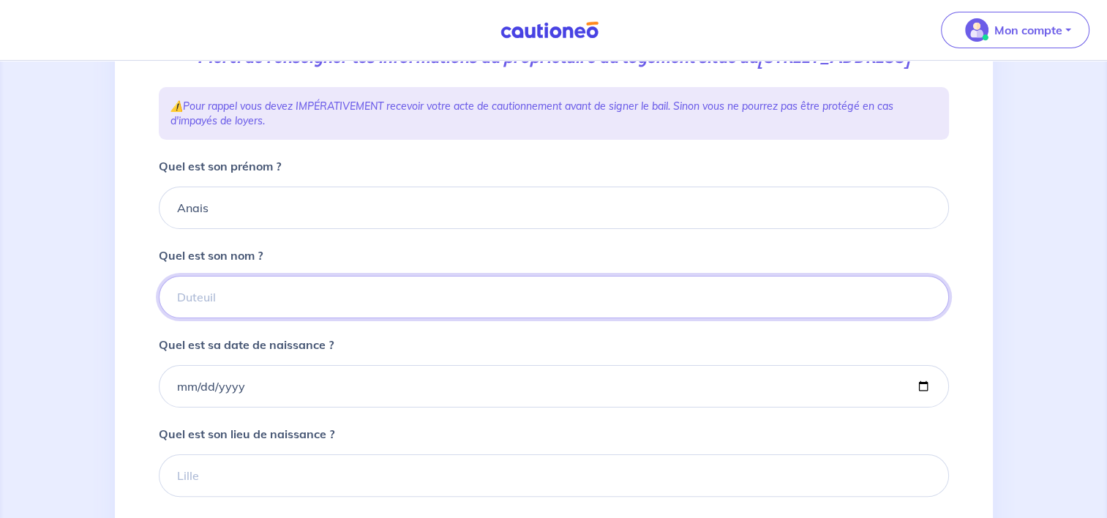
type input "BOUILLEROT"
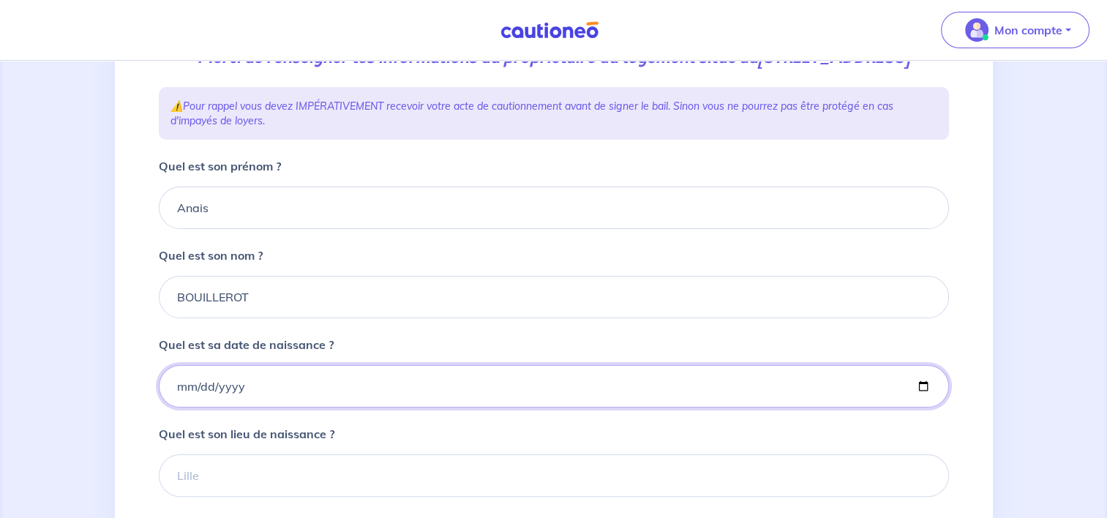
type input "[DATE]"
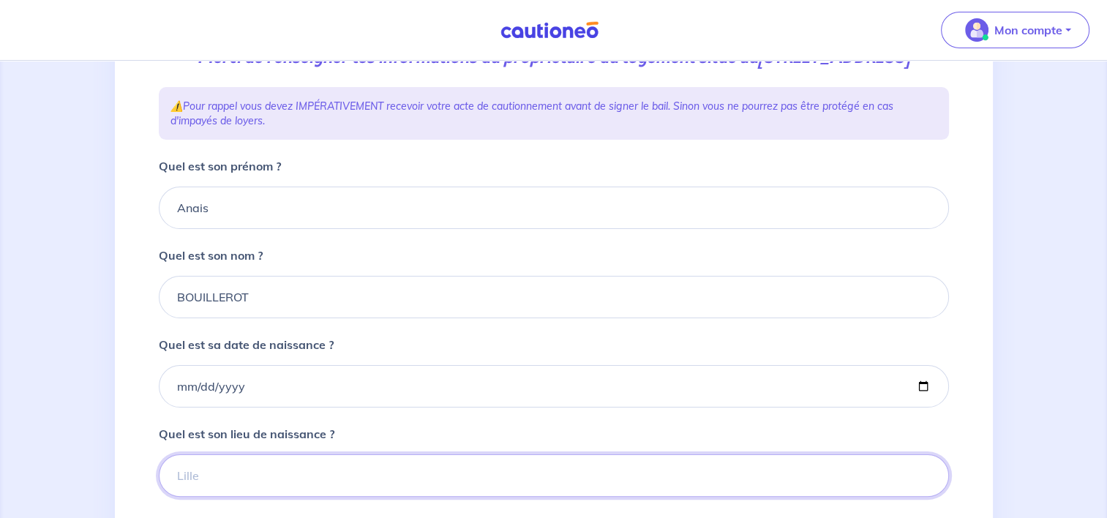
type input "EVREUX"
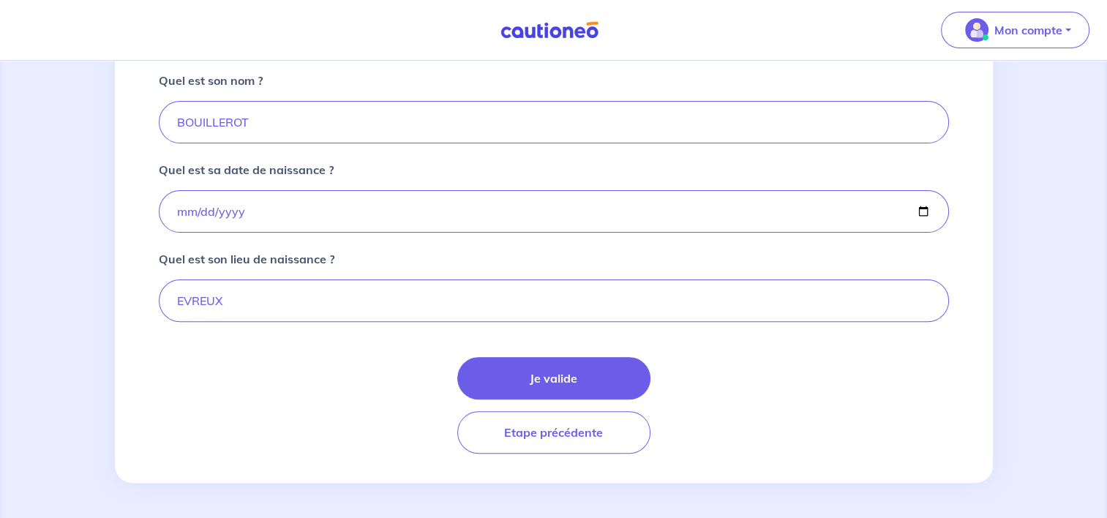
scroll to position [416, 0]
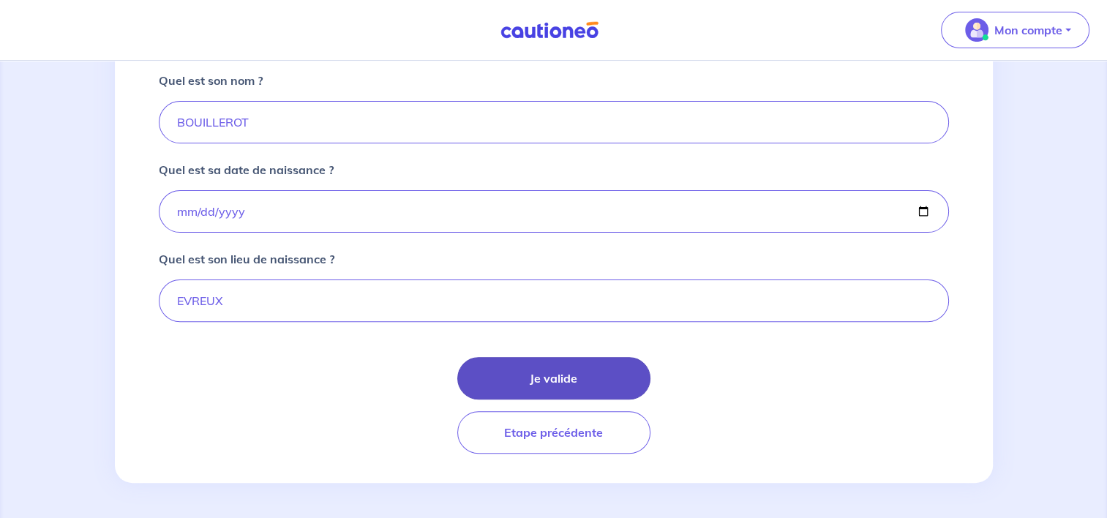
click at [525, 363] on button "Je valide" at bounding box center [553, 378] width 193 height 42
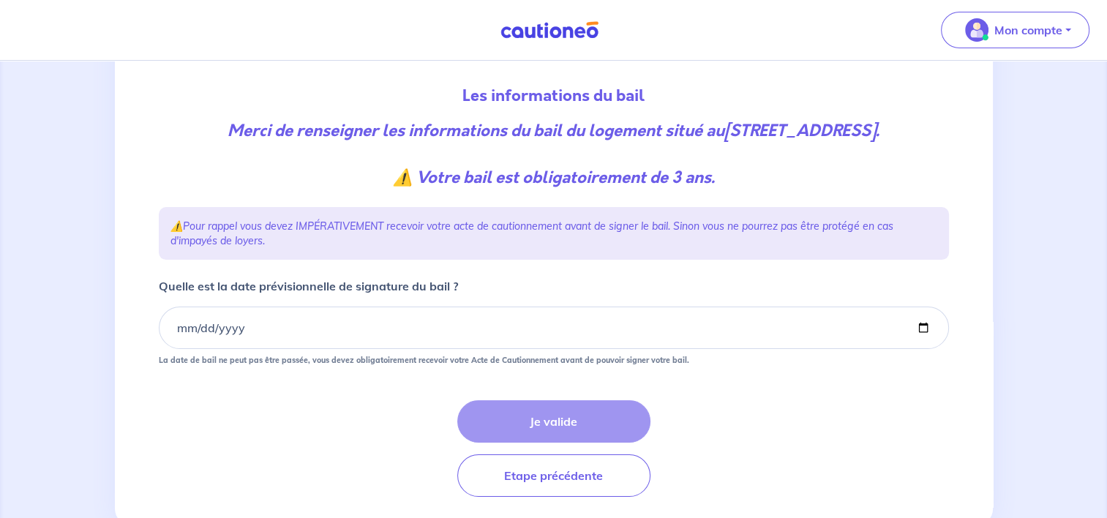
scroll to position [211, 0]
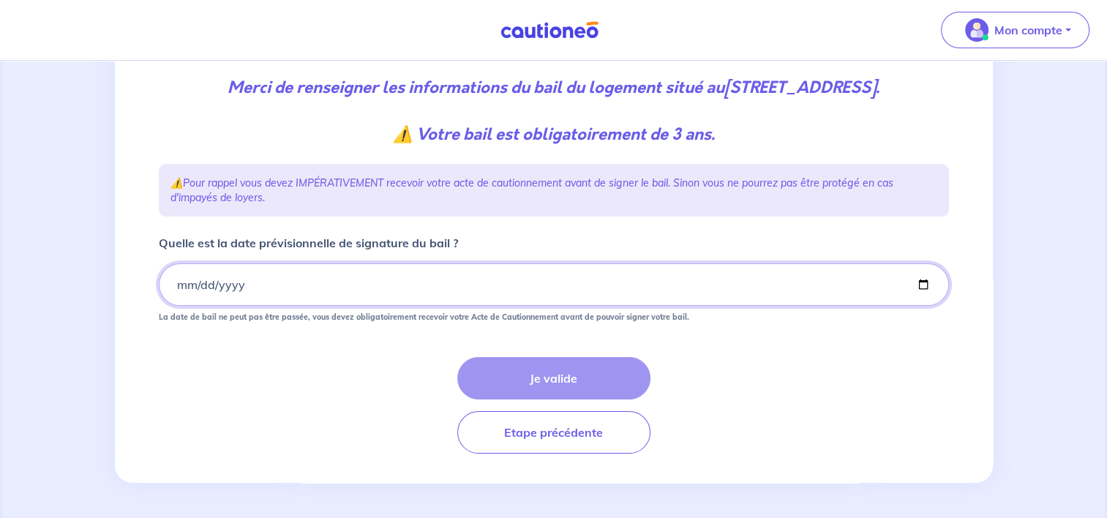
click at [179, 285] on input "Quelle est la date prévisionnelle de signature du bail ?" at bounding box center [554, 284] width 790 height 42
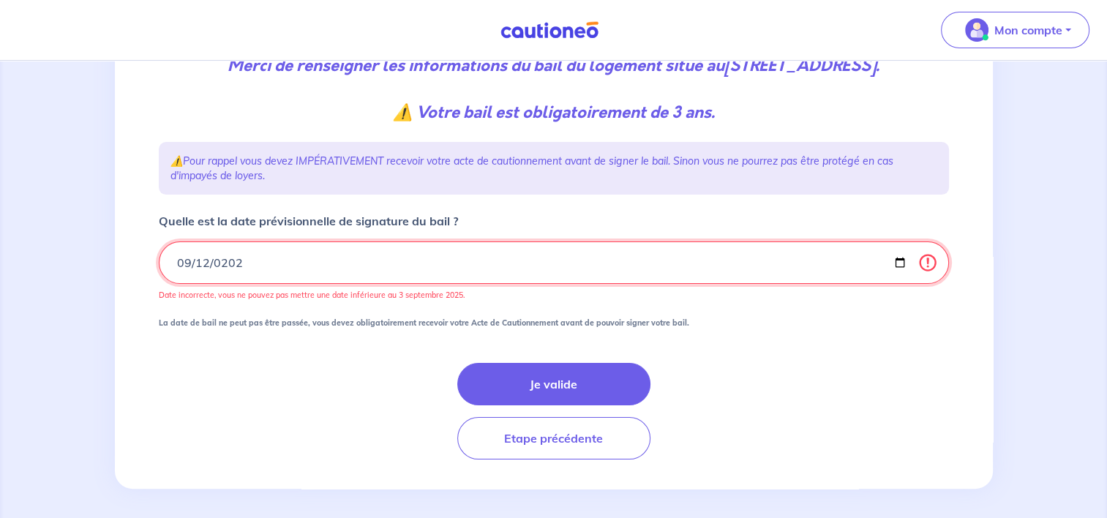
type input "[DATE]"
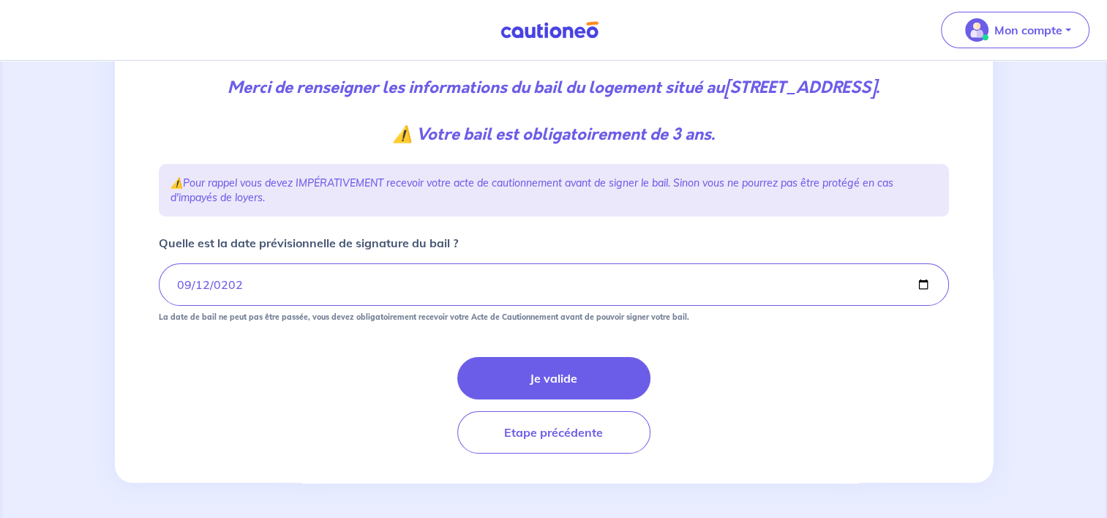
click at [259, 337] on form "Quelle est la date prévisionnelle de signature du bail ? [DATE] La date de bail…" at bounding box center [554, 344] width 790 height 220
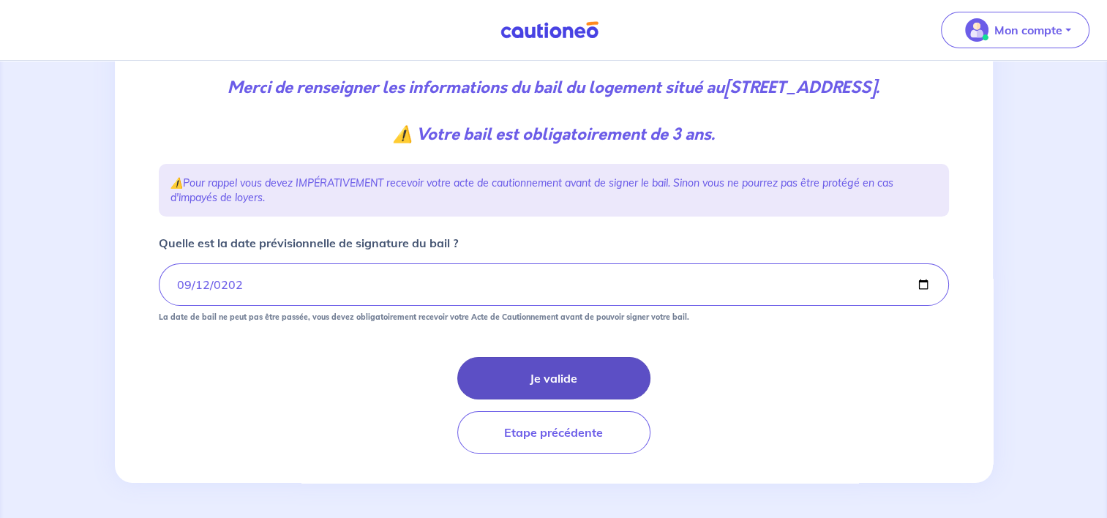
click at [509, 375] on button "Je valide" at bounding box center [553, 378] width 193 height 42
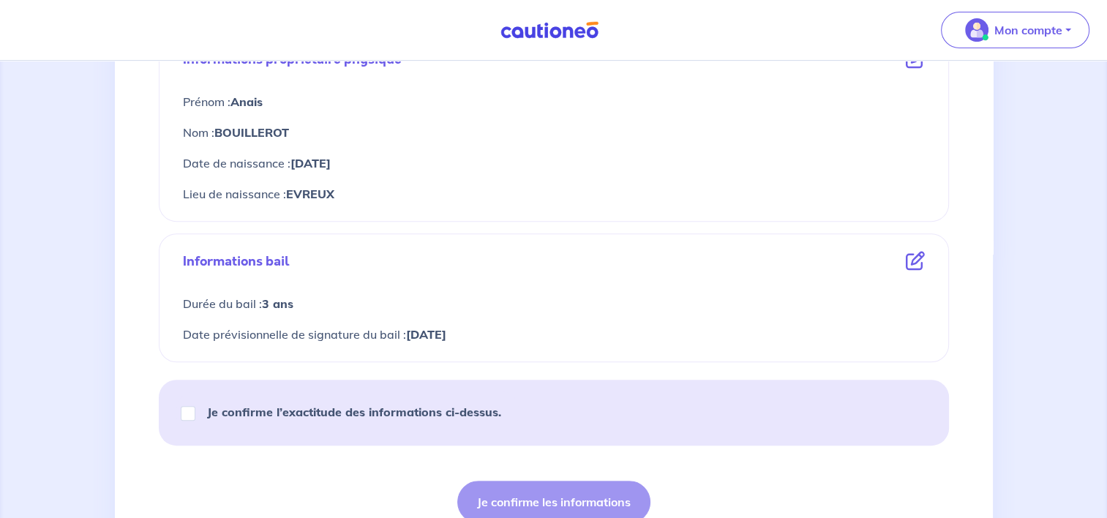
scroll to position [707, 0]
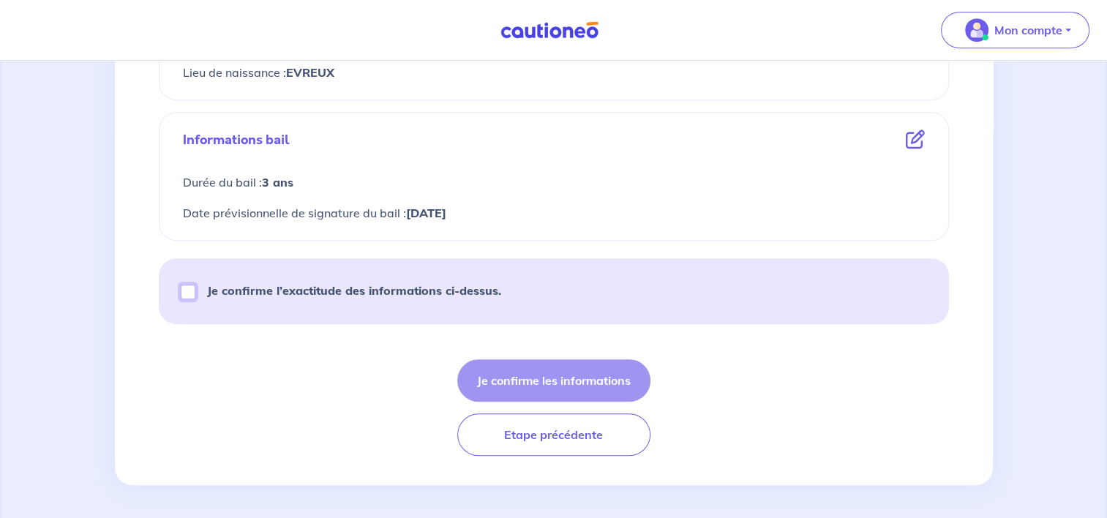
click at [194, 290] on input "Je confirme l’exactitude des informations ci-dessus." at bounding box center [188, 292] width 15 height 15
checkbox input "true"
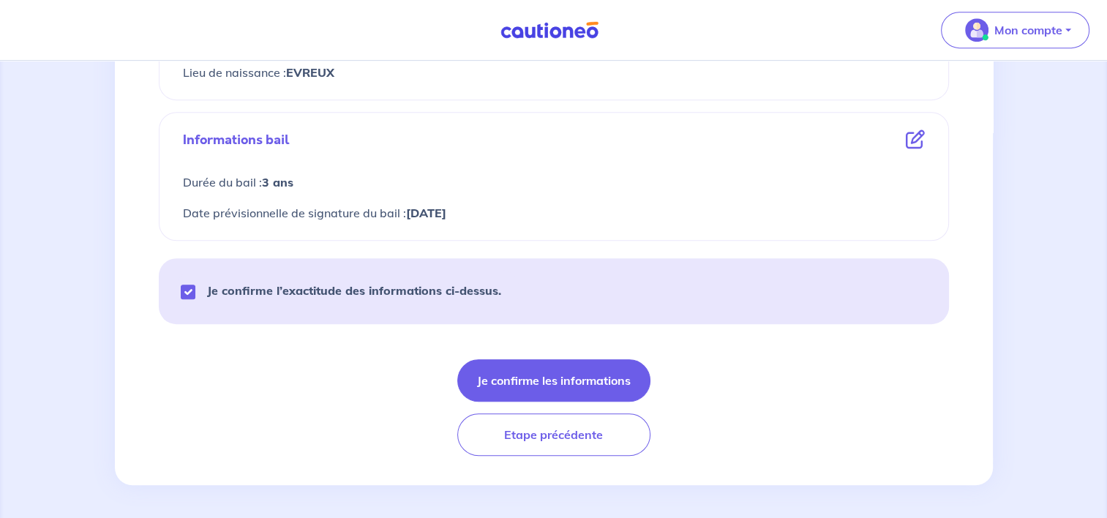
drag, startPoint x: 555, startPoint y: 375, endPoint x: 389, endPoint y: 365, distance: 166.4
click at [552, 375] on button "Je confirme les informations" at bounding box center [553, 380] width 193 height 42
